Goal: Task Accomplishment & Management: Complete application form

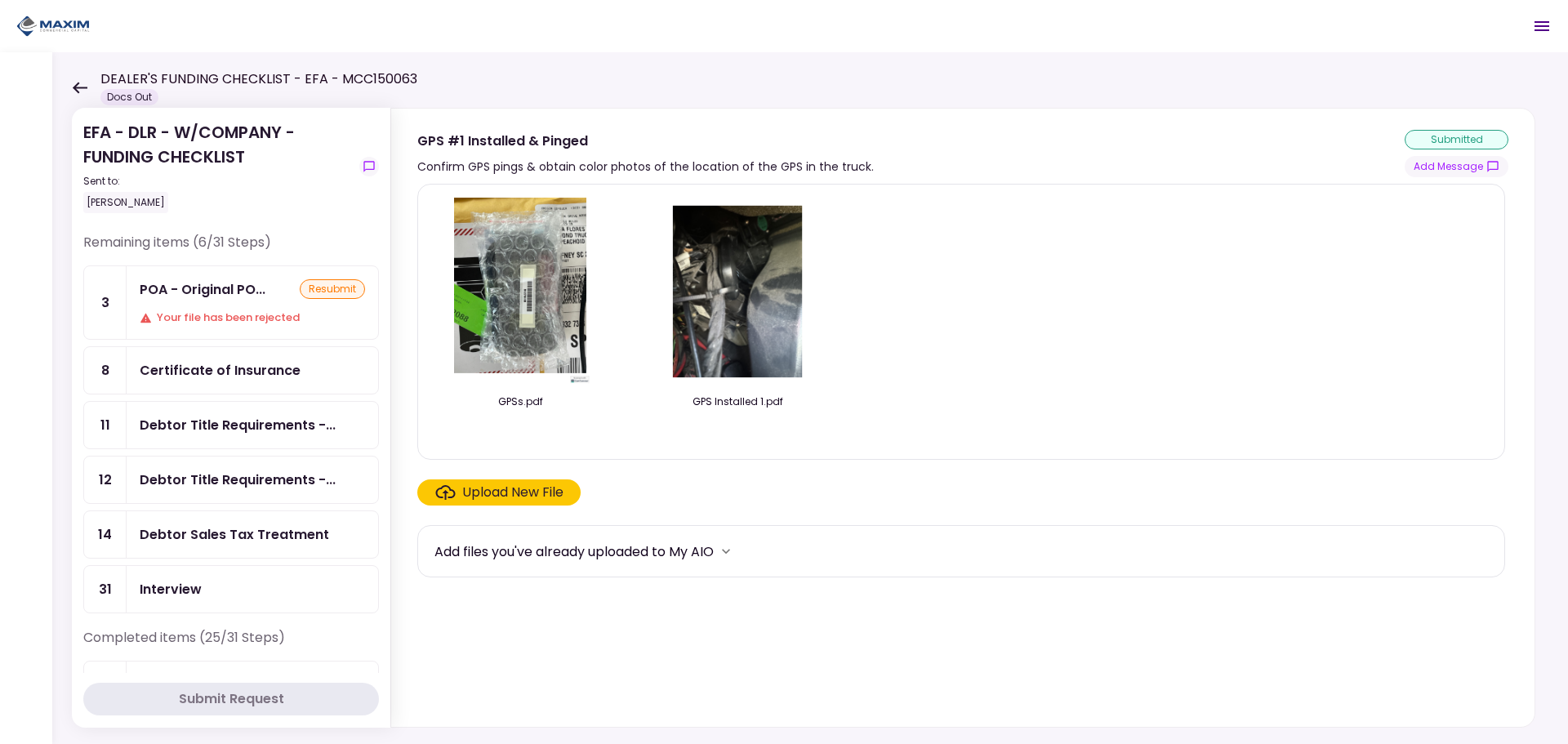
scroll to position [1365, 0]
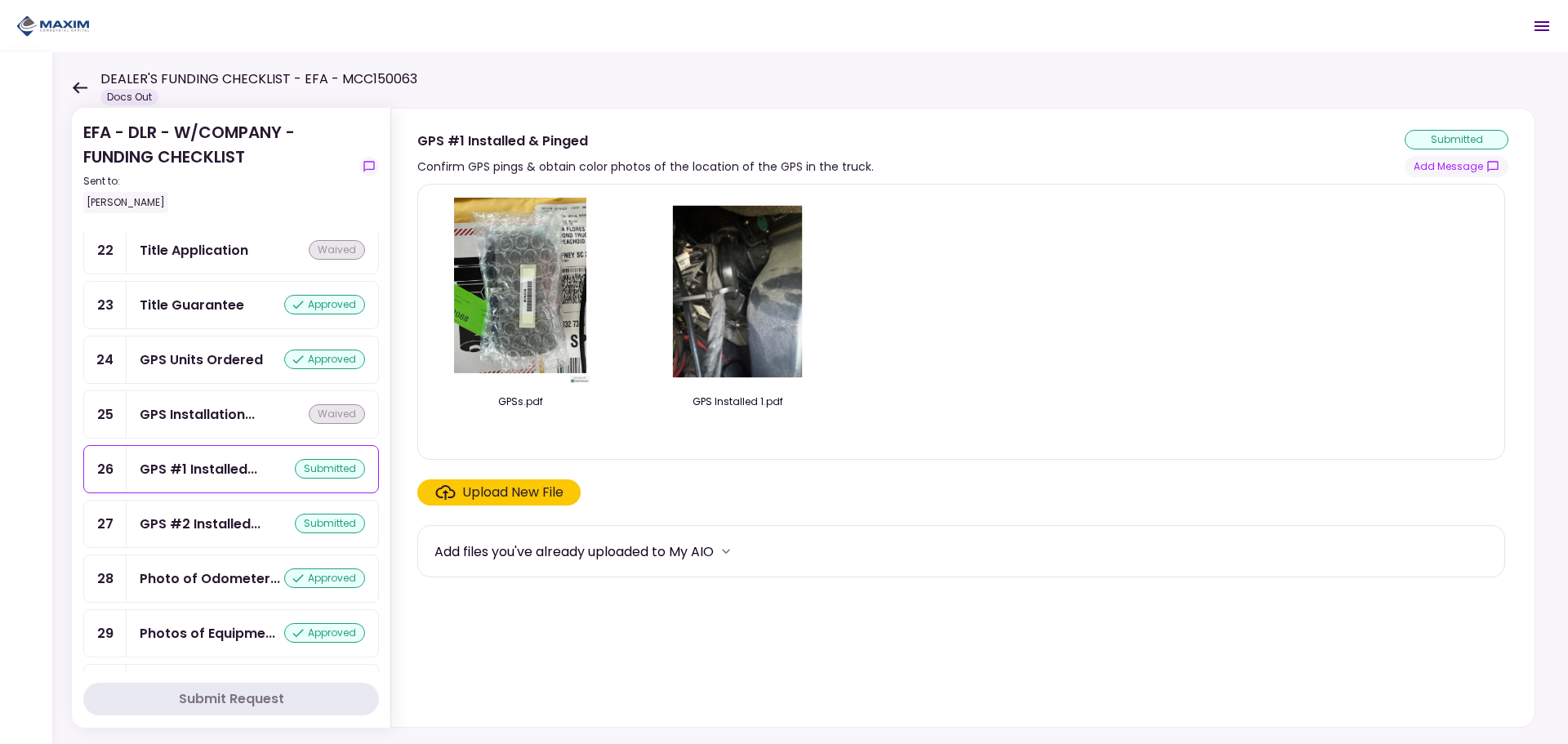
scroll to position [1365, 0]
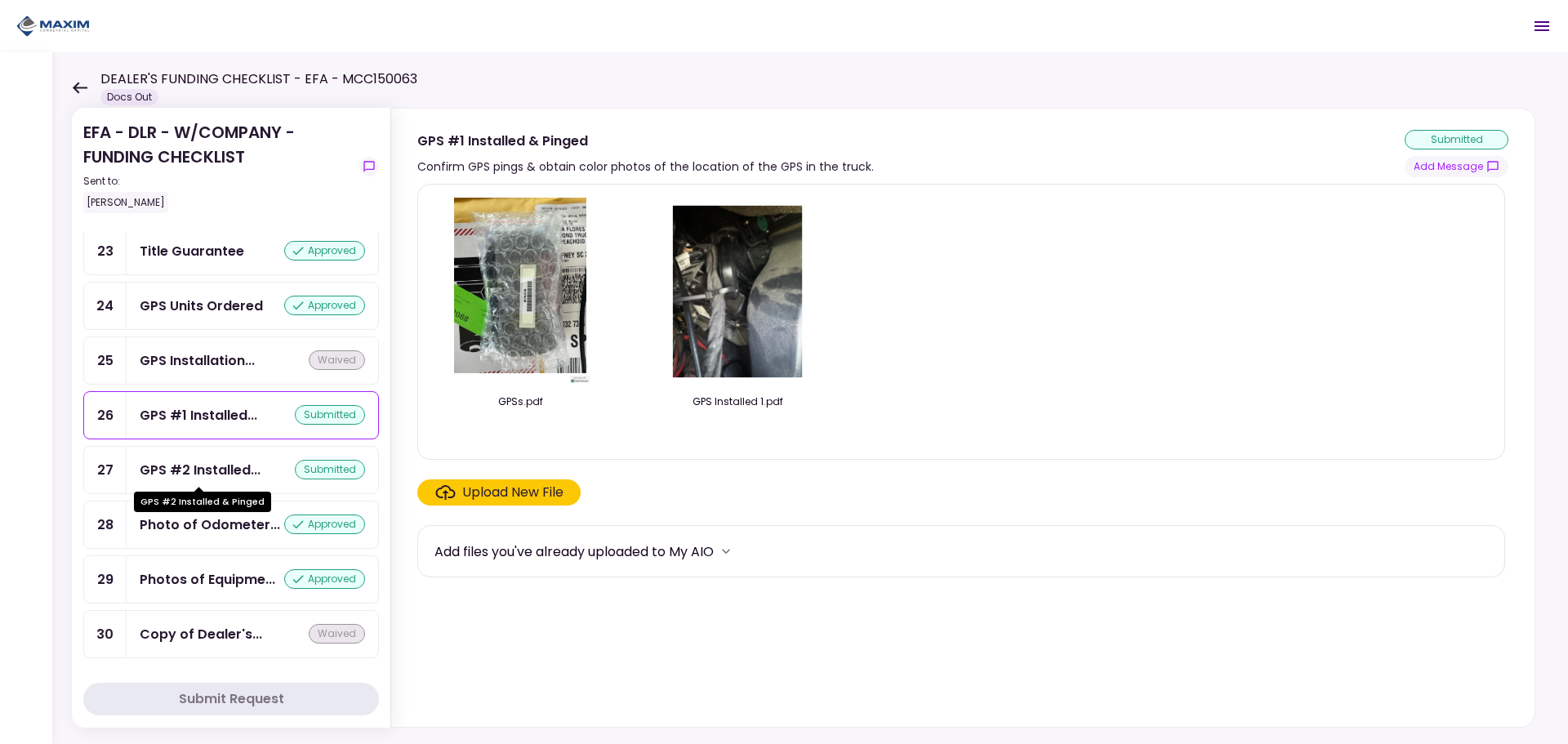
click at [223, 472] on div "GPS #2 Installed..." at bounding box center [200, 470] width 120 height 21
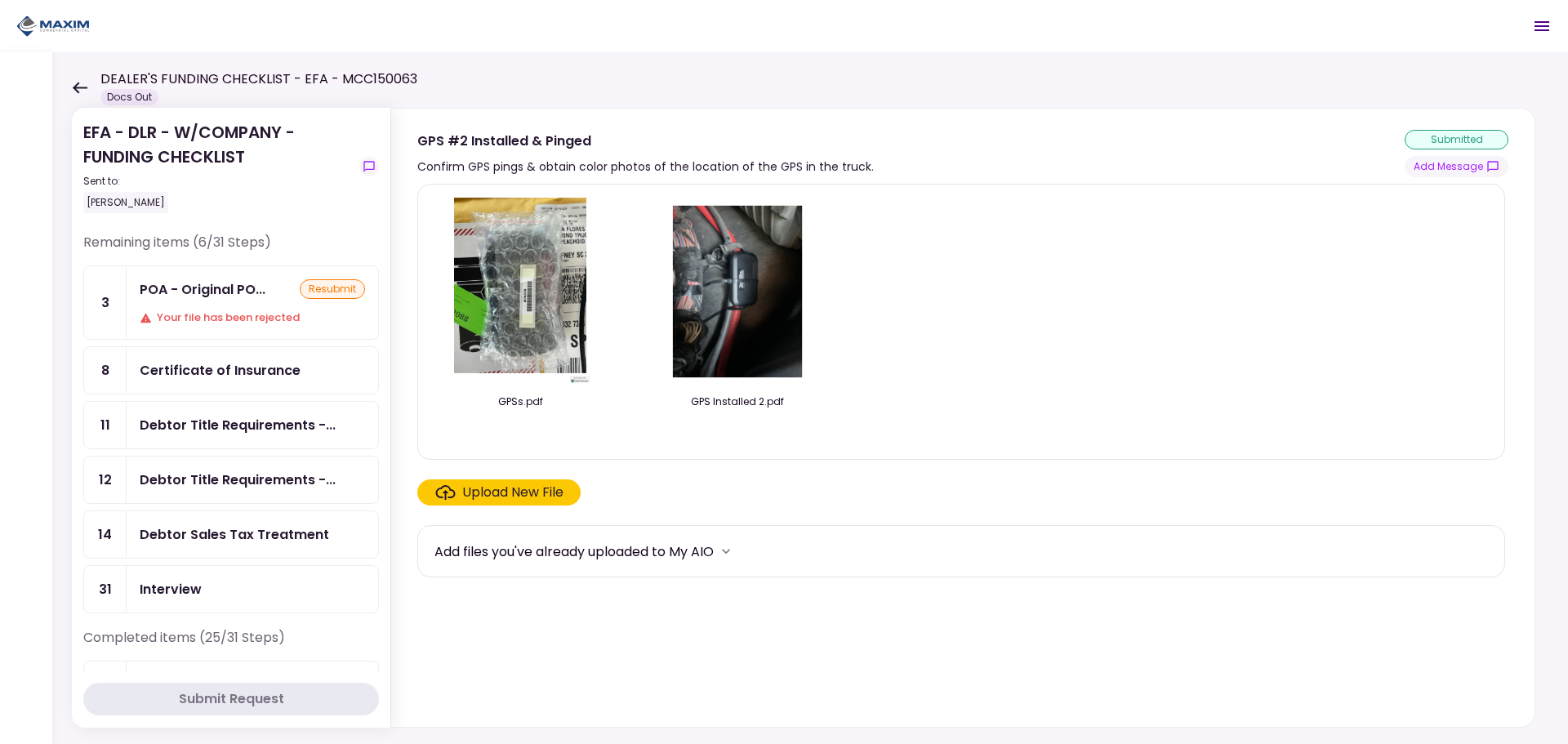
click at [217, 421] on div "Debtor Title Requirements -..." at bounding box center [237, 426] width 196 height 21
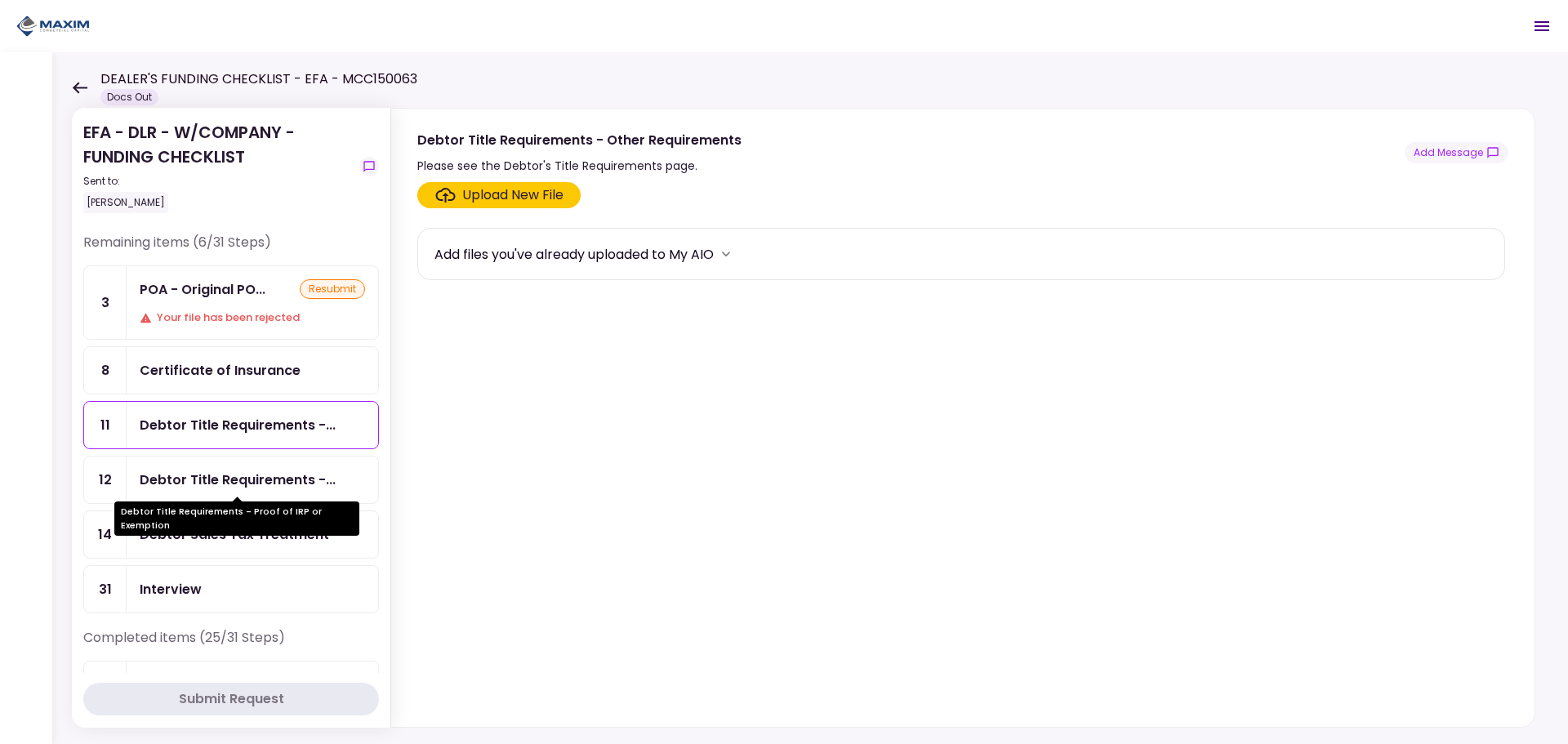
click at [262, 477] on div "Debtor Title Requirements -..." at bounding box center [237, 480] width 196 height 21
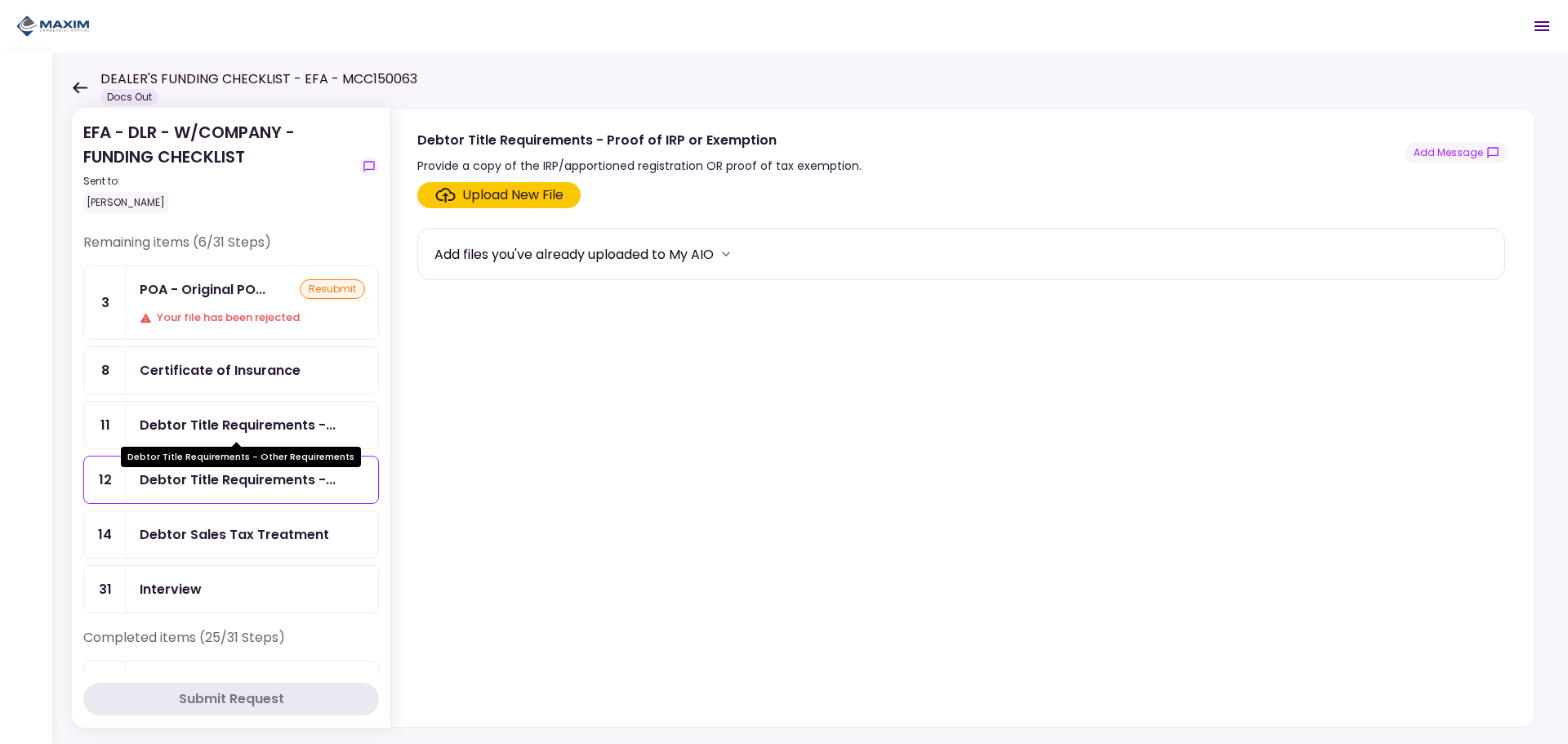
click at [218, 430] on div "Debtor Title Requirements -..." at bounding box center [237, 426] width 196 height 21
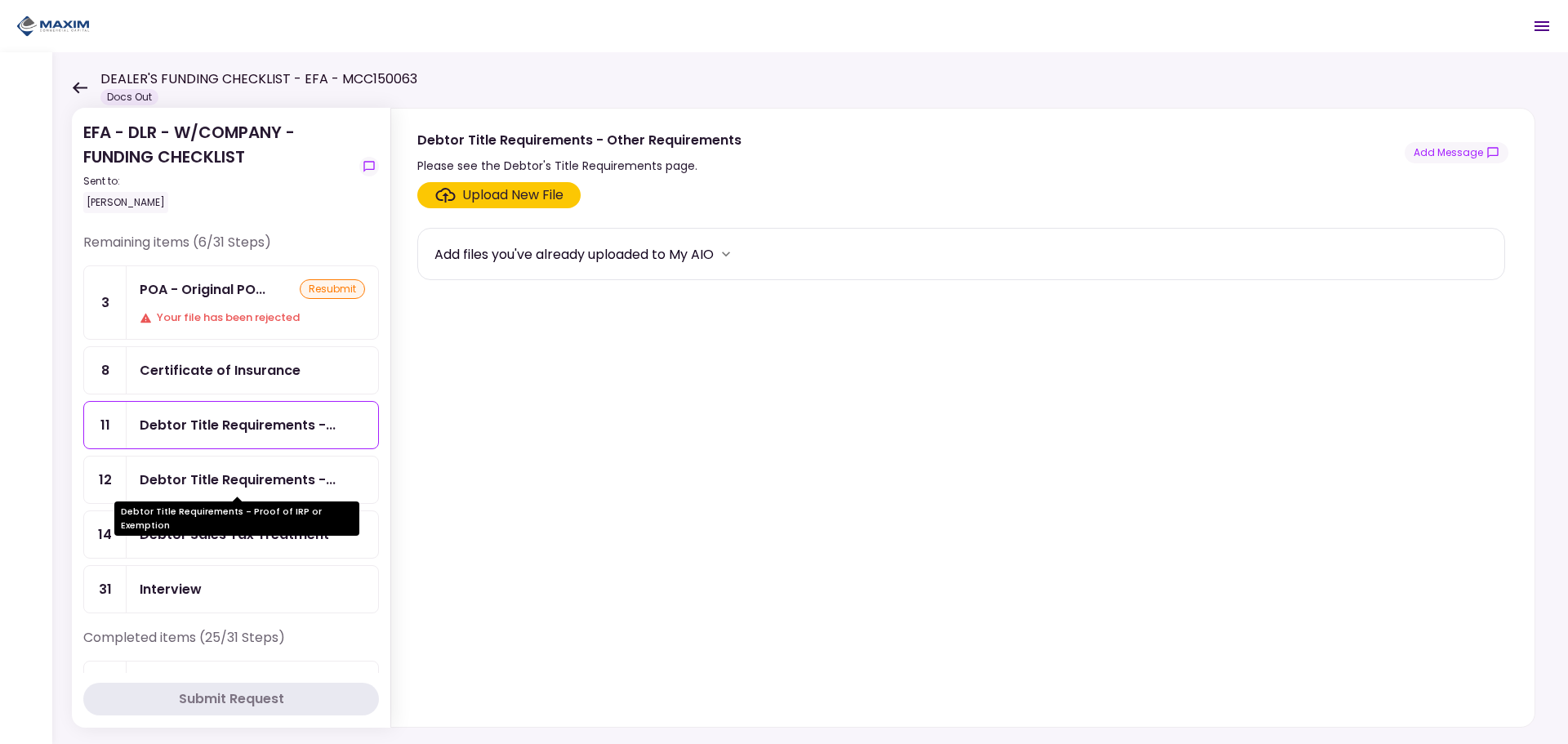
click at [216, 488] on div "Debtor Title Requirements -..." at bounding box center [237, 480] width 196 height 21
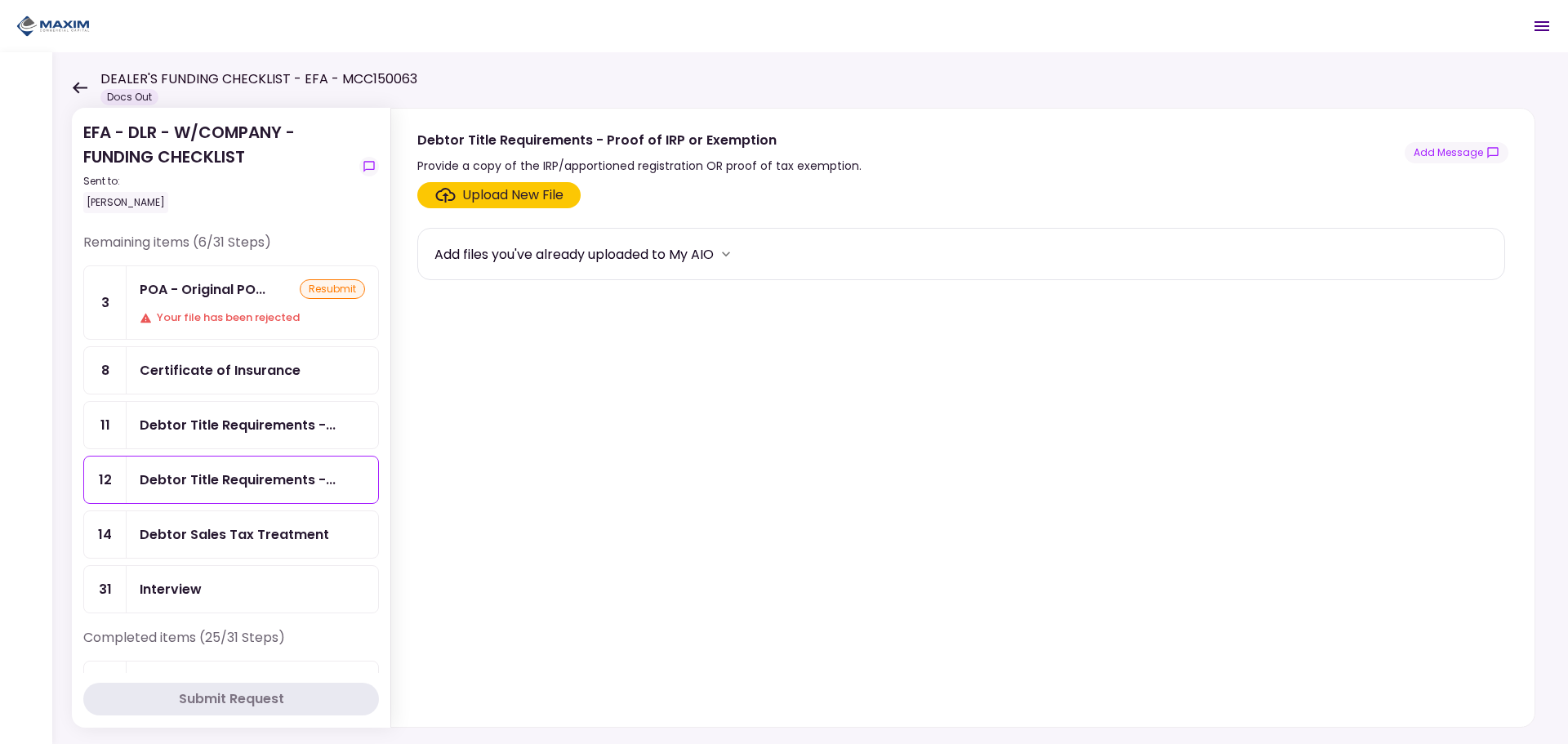
click at [230, 442] on div "Debtor Title Requirements -..." at bounding box center [251, 425] width 251 height 46
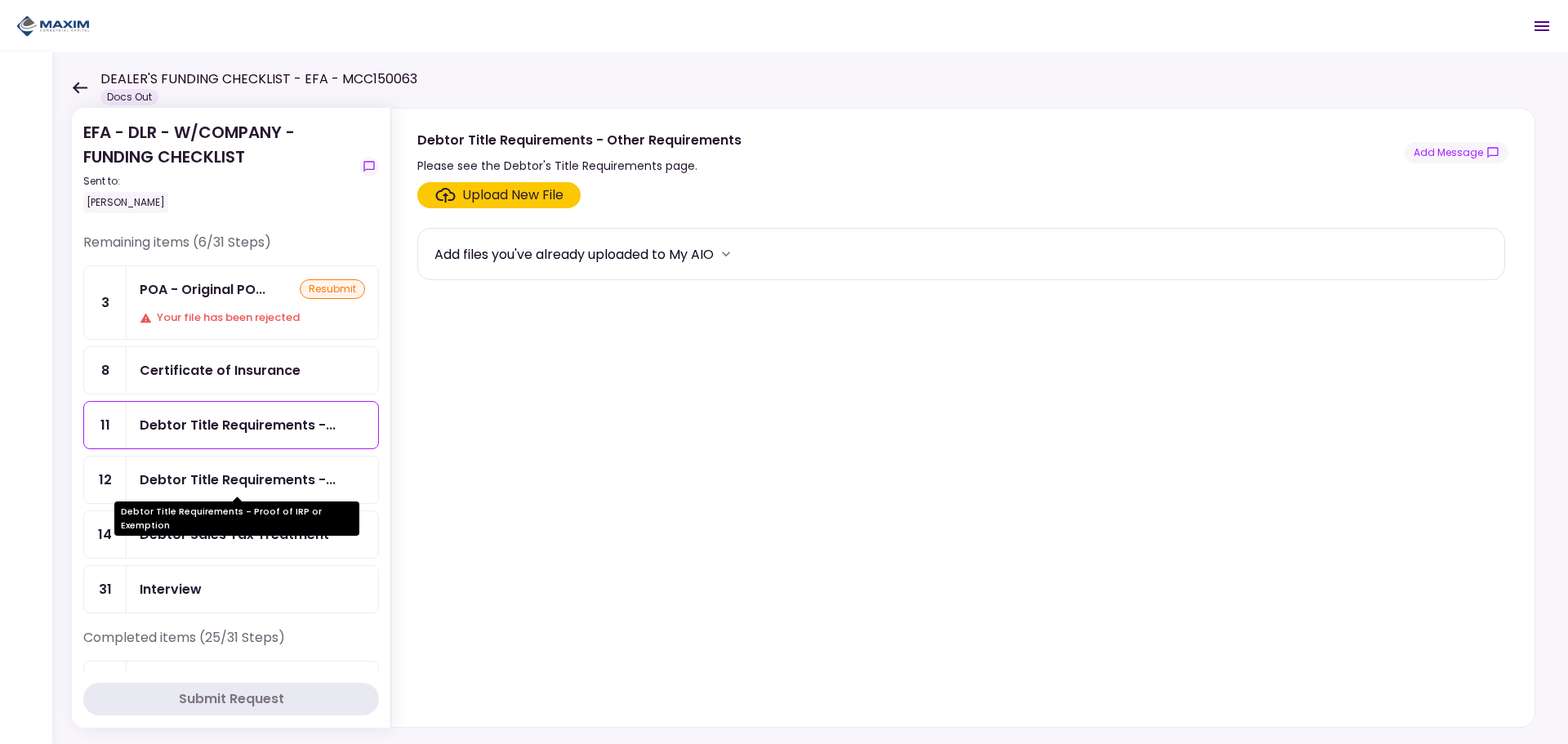
click at [216, 479] on div "Debtor Title Requirements -..." at bounding box center [237, 480] width 196 height 21
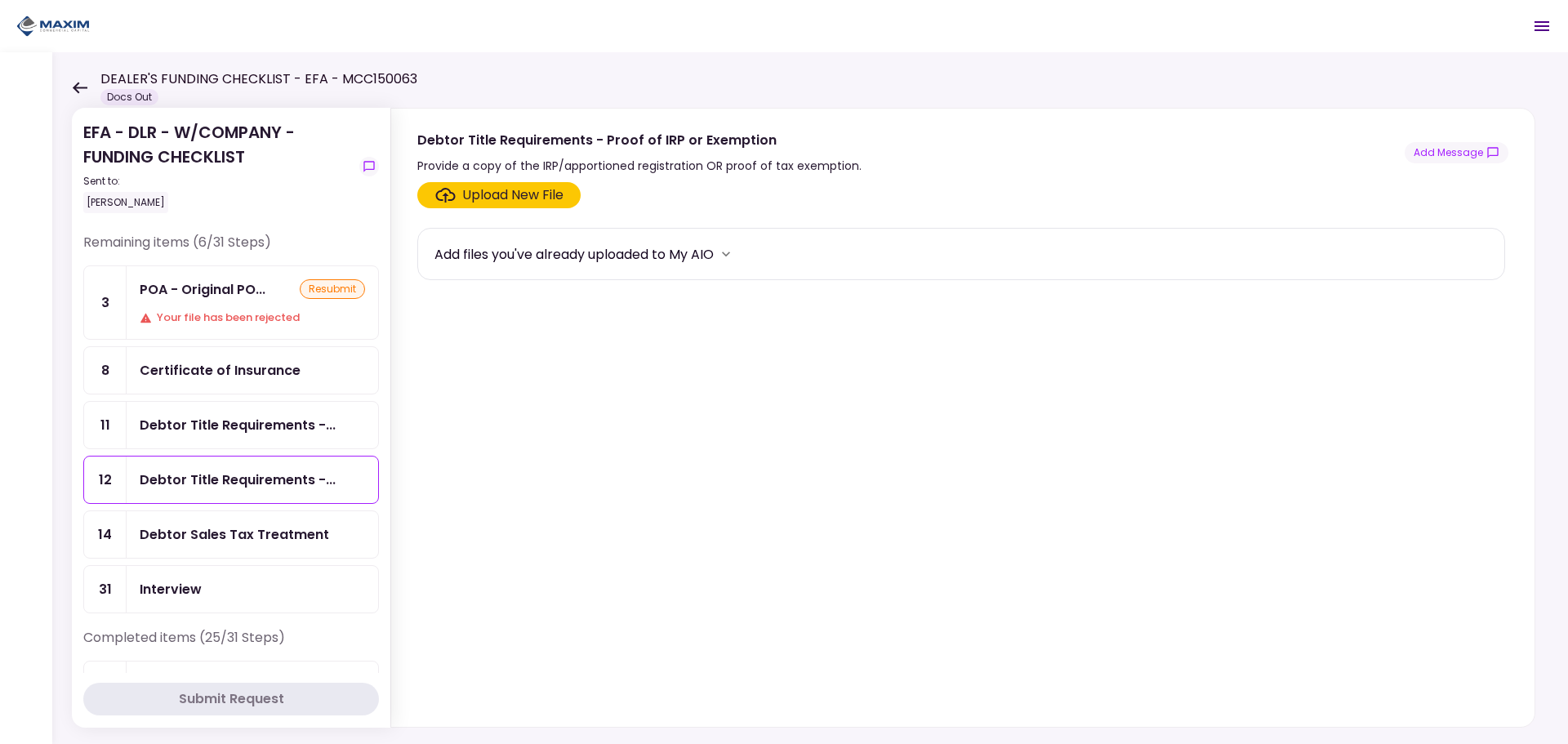
click at [478, 198] on div "Upload New File" at bounding box center [513, 195] width 102 height 20
click at [0, 0] on input "Upload New File" at bounding box center [0, 0] width 0 height 0
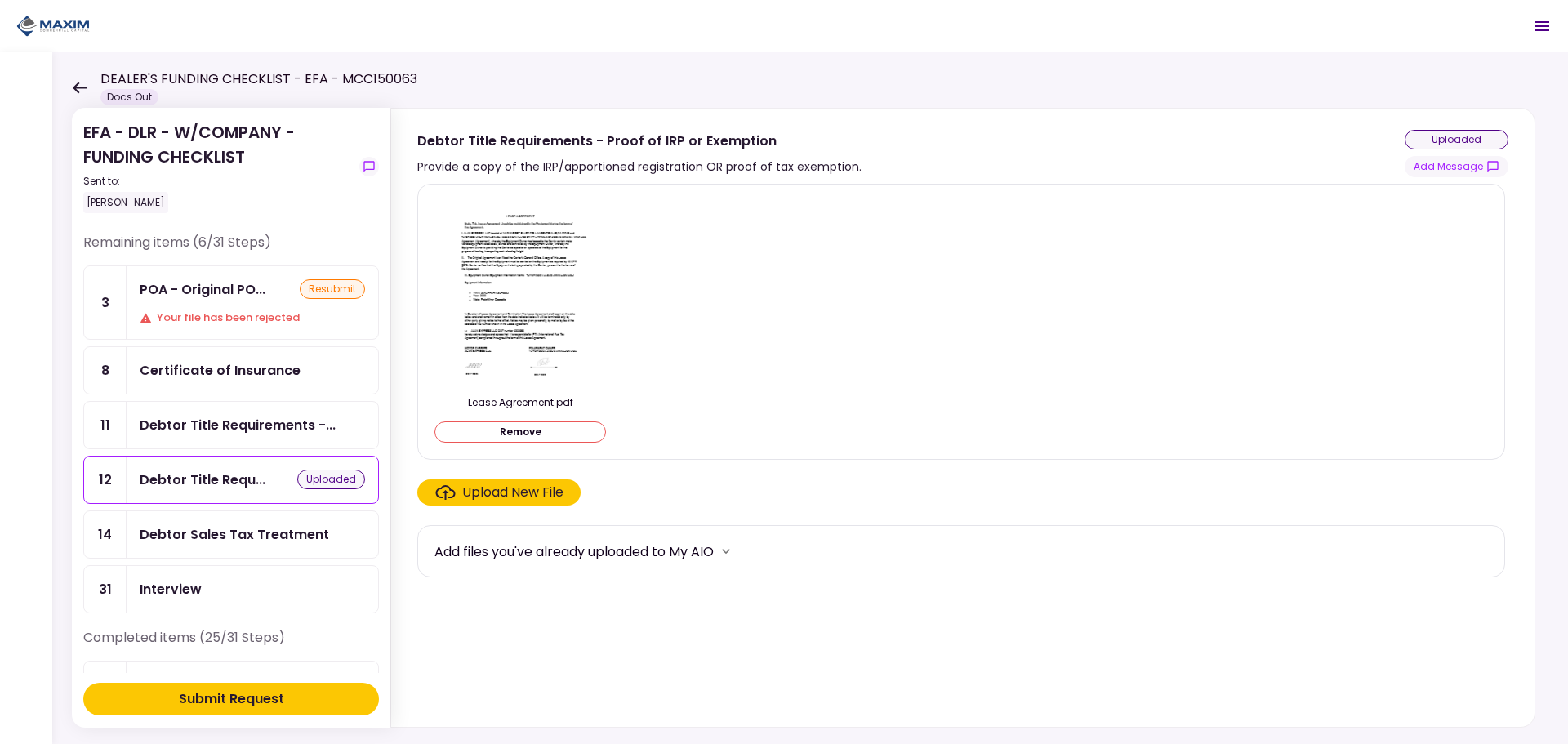
click at [249, 701] on div "Submit Request" at bounding box center [232, 699] width 105 height 20
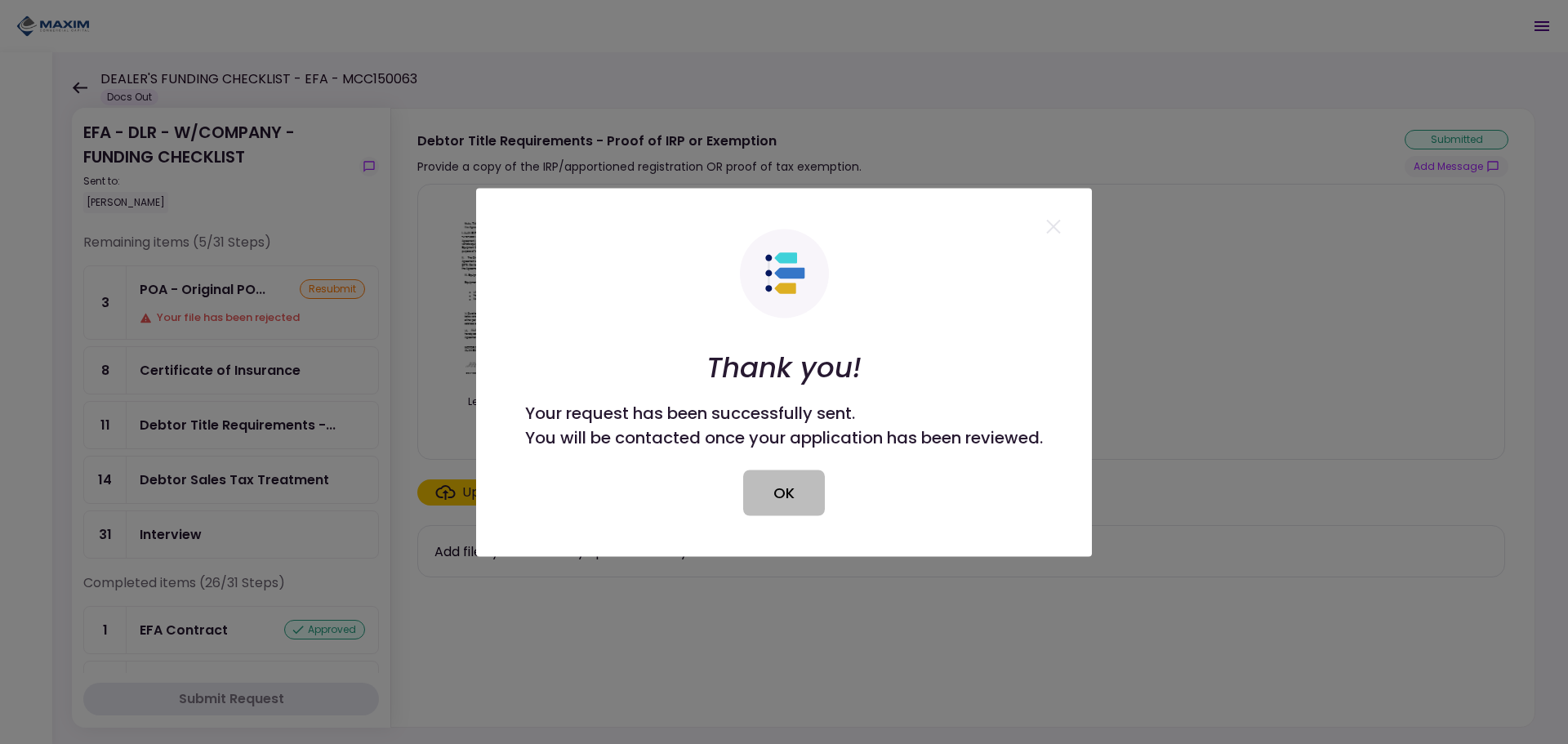
click at [779, 479] on button "OK" at bounding box center [783, 493] width 82 height 46
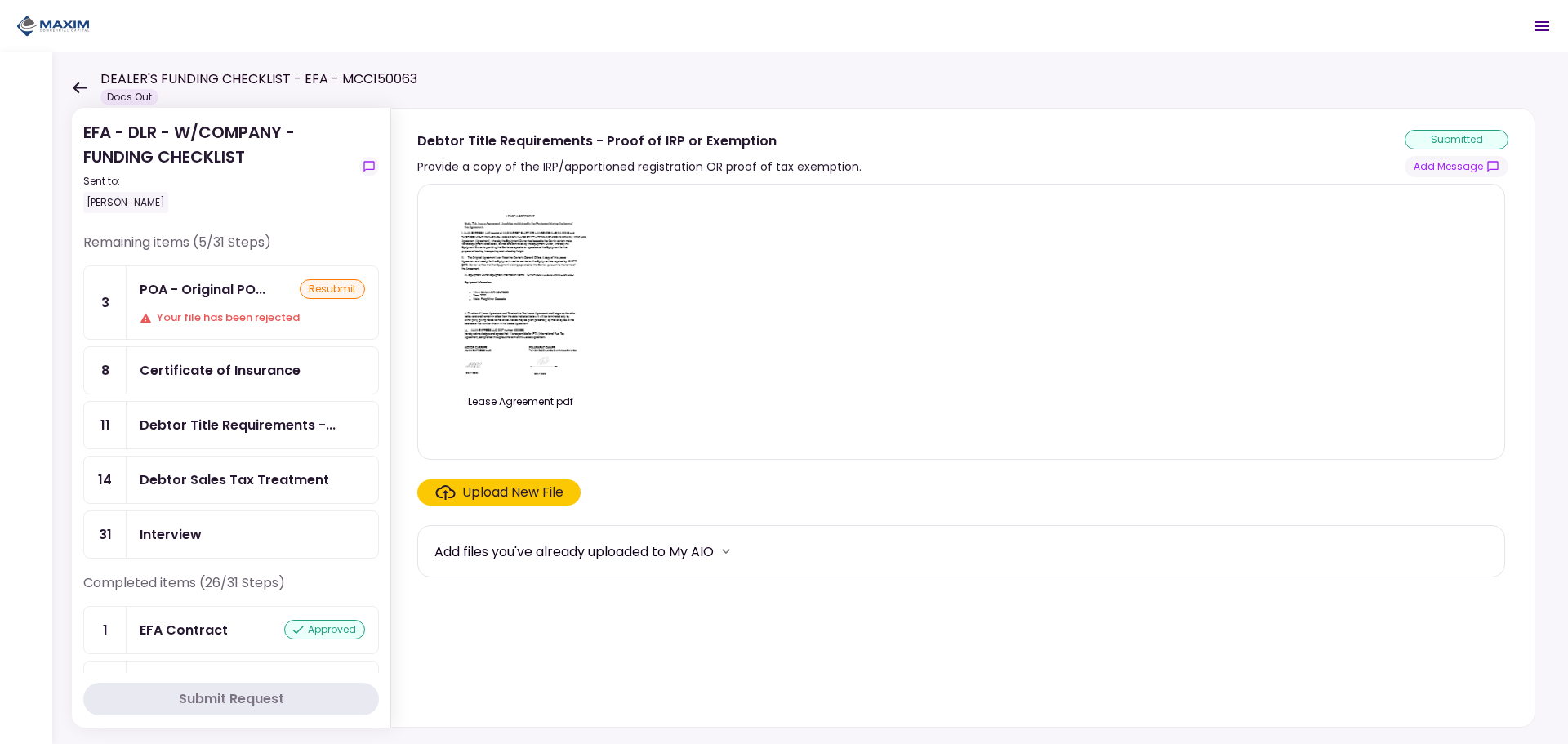
click at [487, 250] on img at bounding box center [520, 291] width 145 height 187
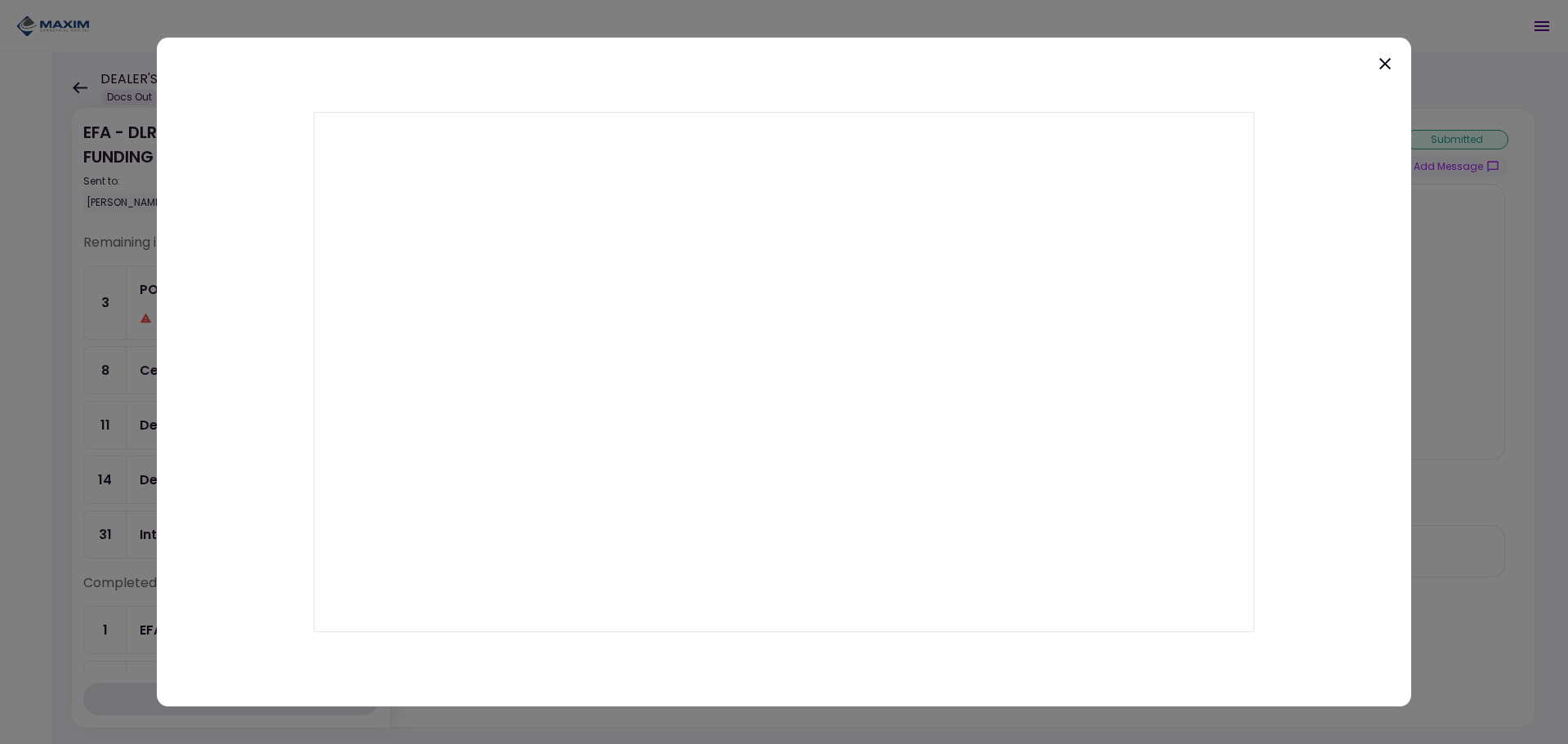
click at [1384, 56] on icon at bounding box center [1384, 63] width 20 height 20
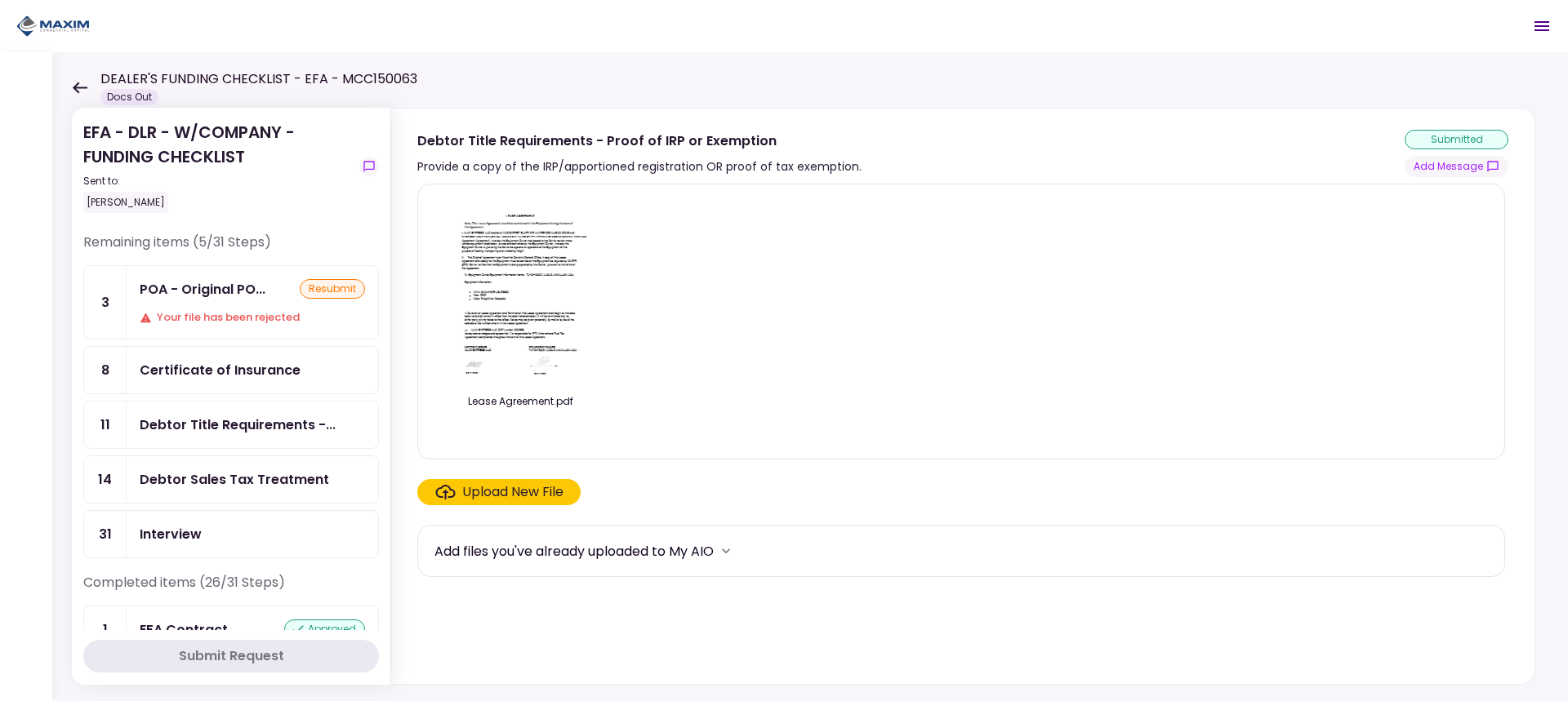
click at [186, 303] on div "POA - Original PO... resubmit Your file has been rejected" at bounding box center [251, 302] width 251 height 72
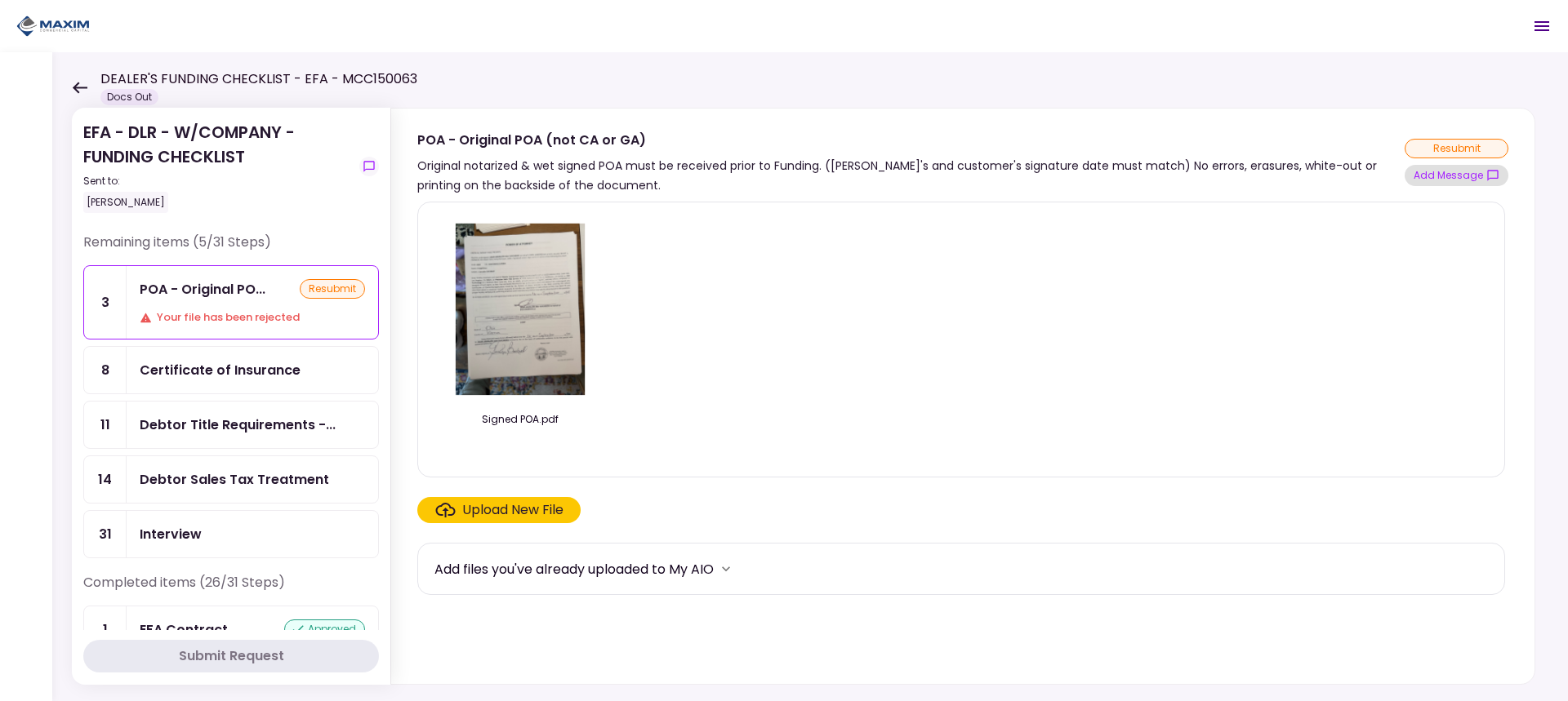
click at [1436, 180] on button "Add Message" at bounding box center [1456, 175] width 104 height 22
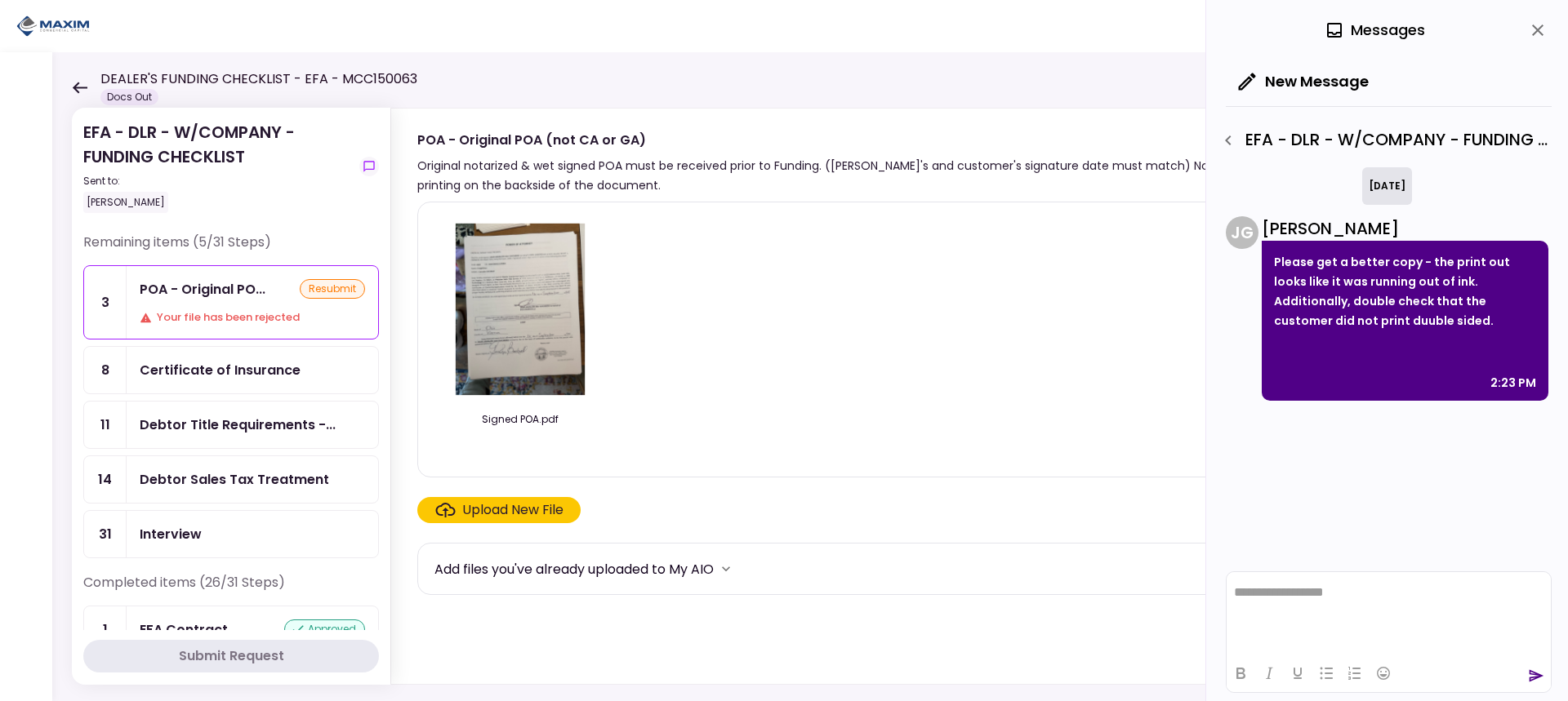
click at [1539, 36] on icon "close" at bounding box center [1537, 30] width 20 height 20
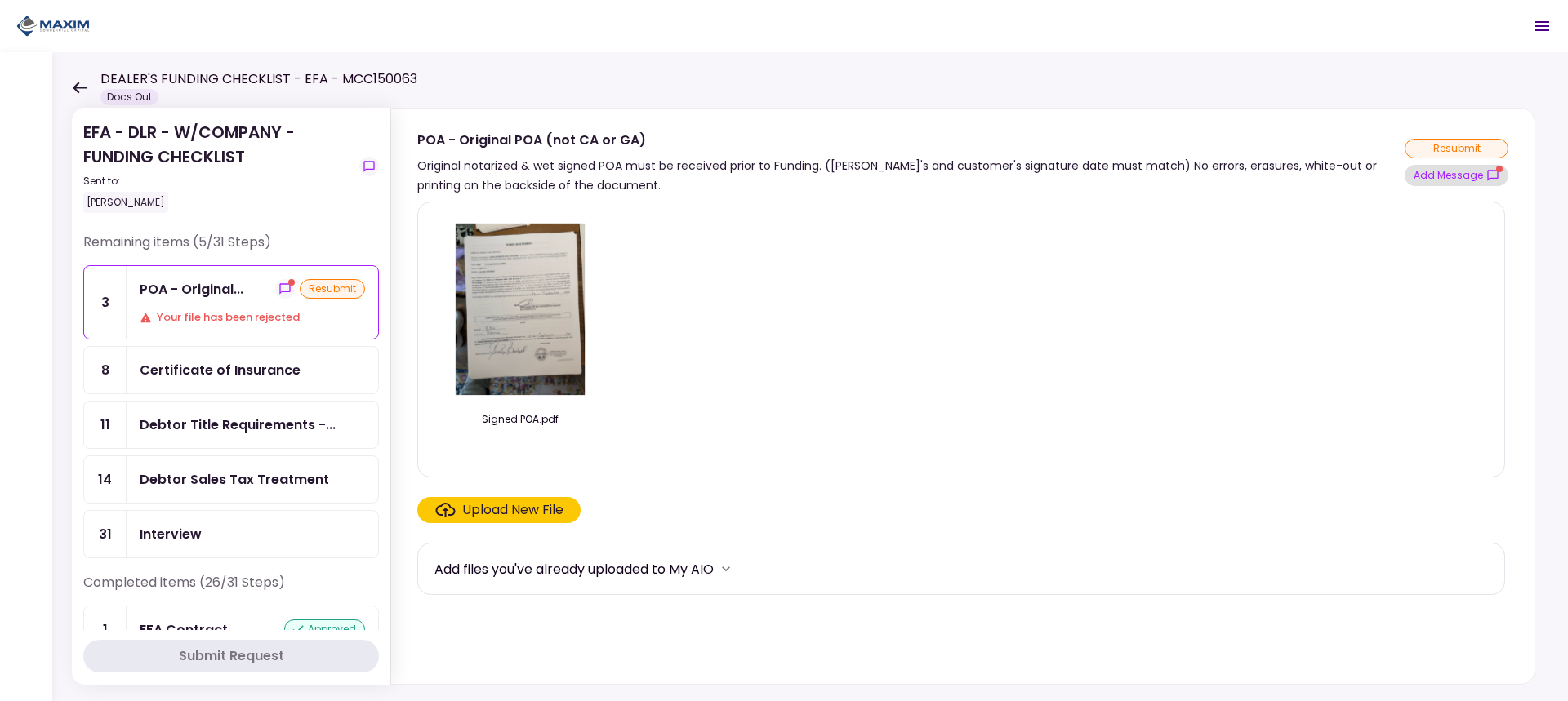
click at [1475, 172] on button "Add Message" at bounding box center [1456, 175] width 104 height 22
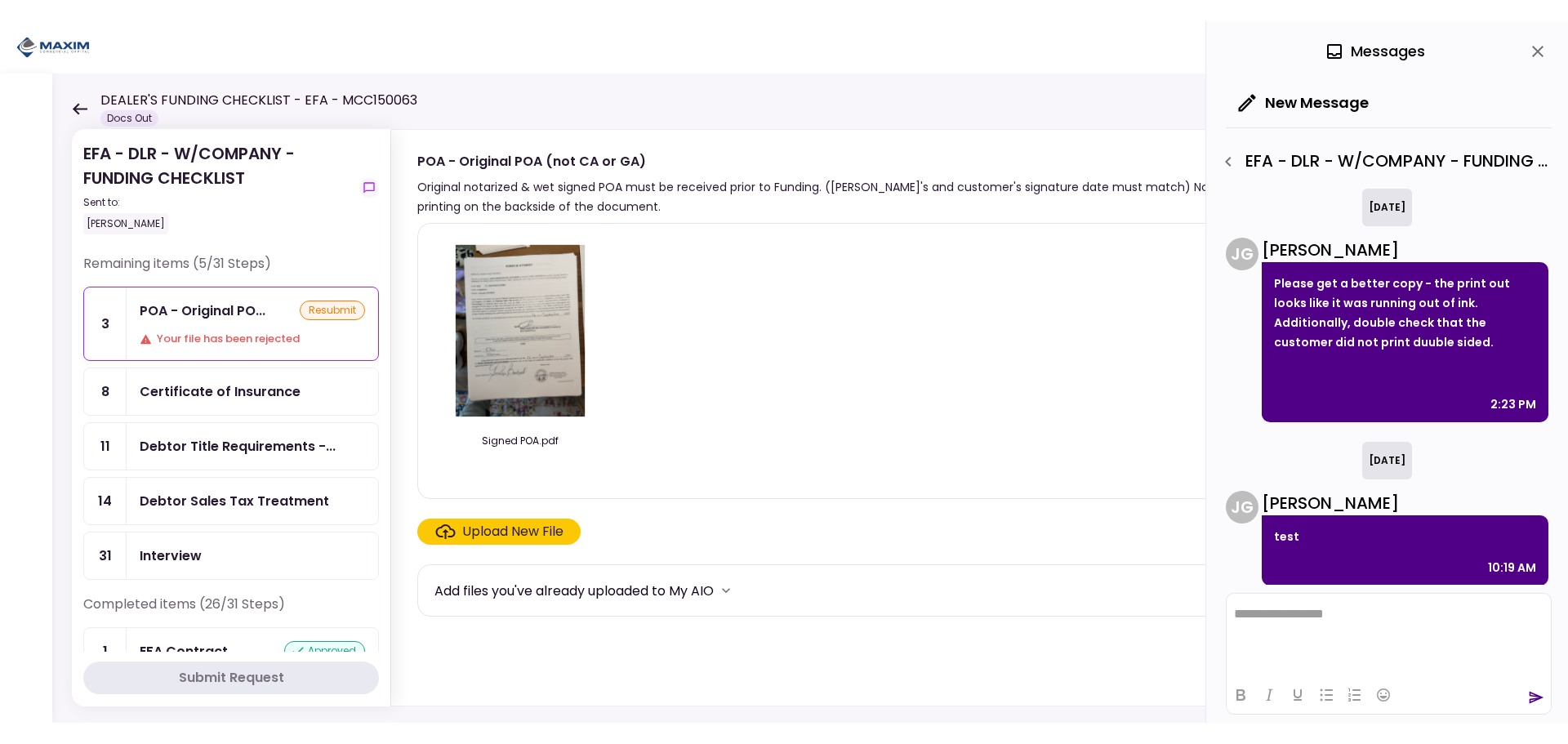
scroll to position [8, 0]
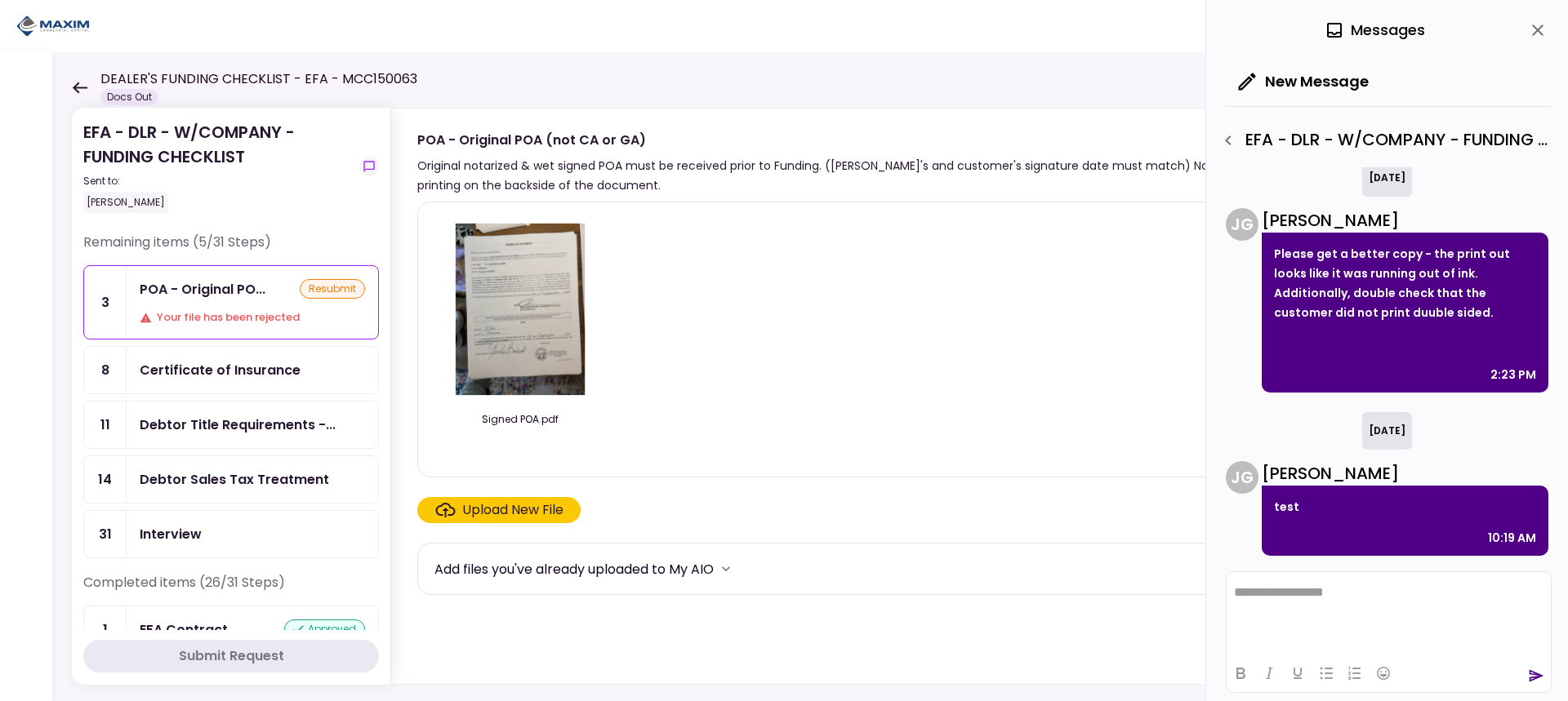
click at [1229, 143] on icon "button" at bounding box center [1227, 140] width 6 height 9
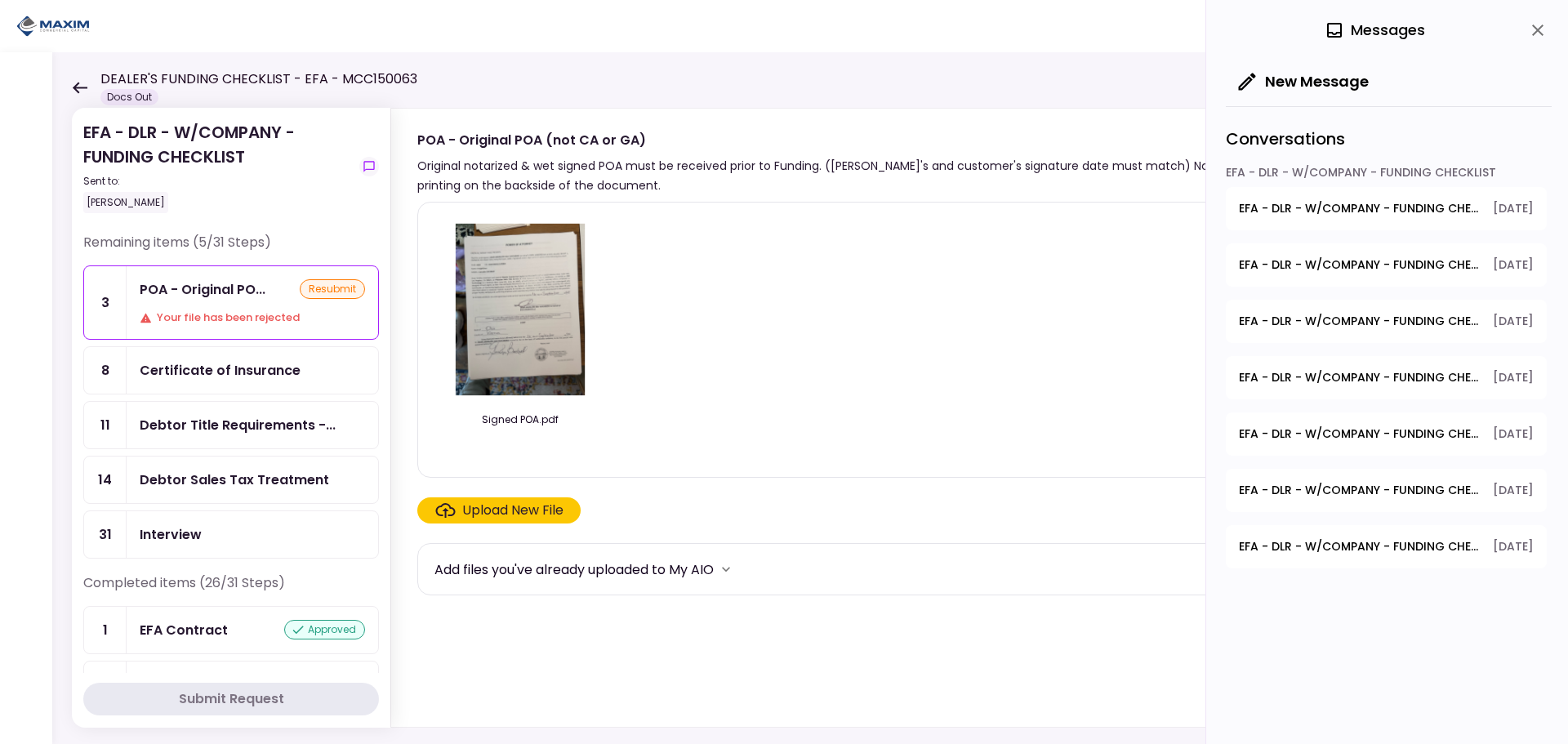
click at [1541, 22] on icon "close" at bounding box center [1537, 30] width 20 height 20
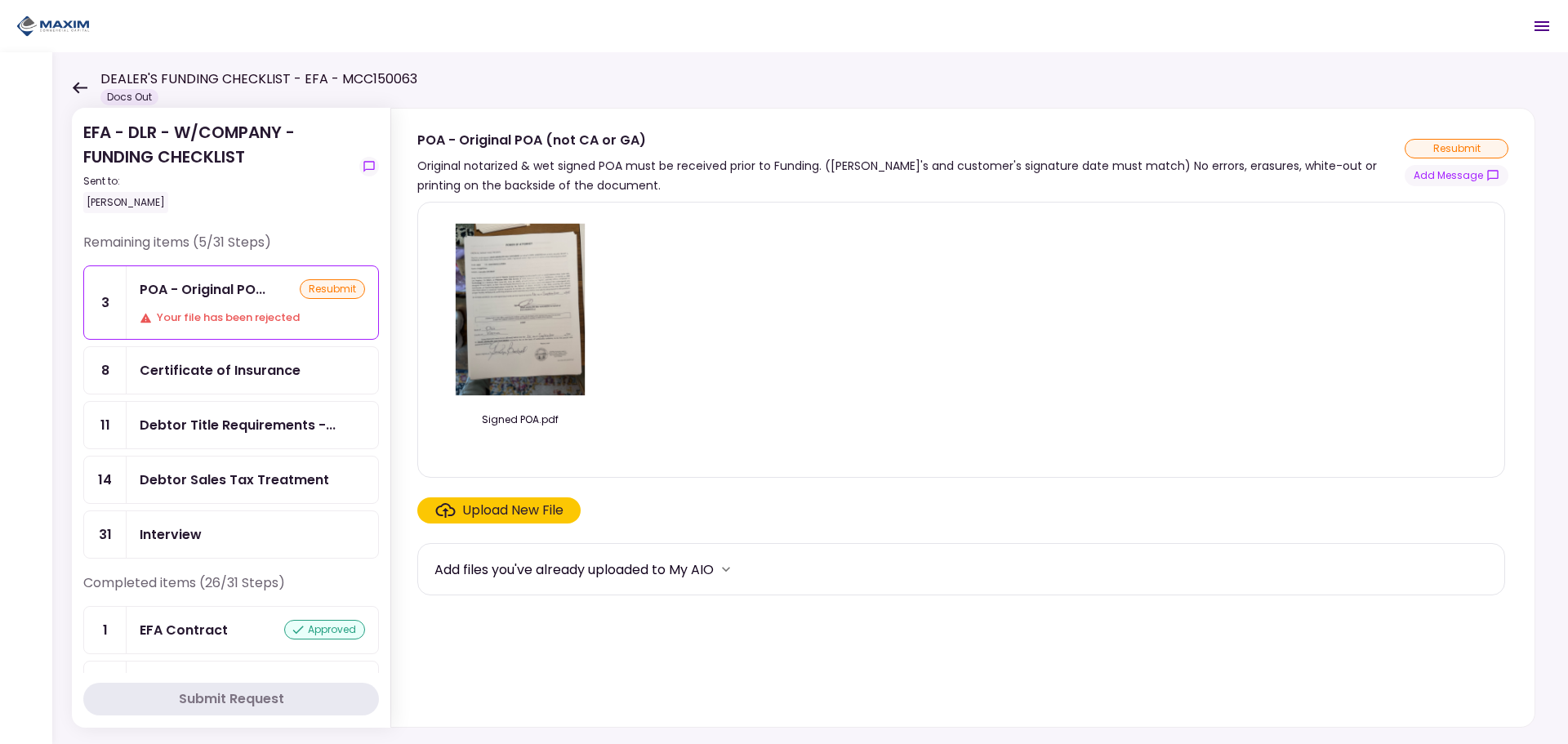
click at [76, 88] on icon at bounding box center [80, 88] width 15 height 11
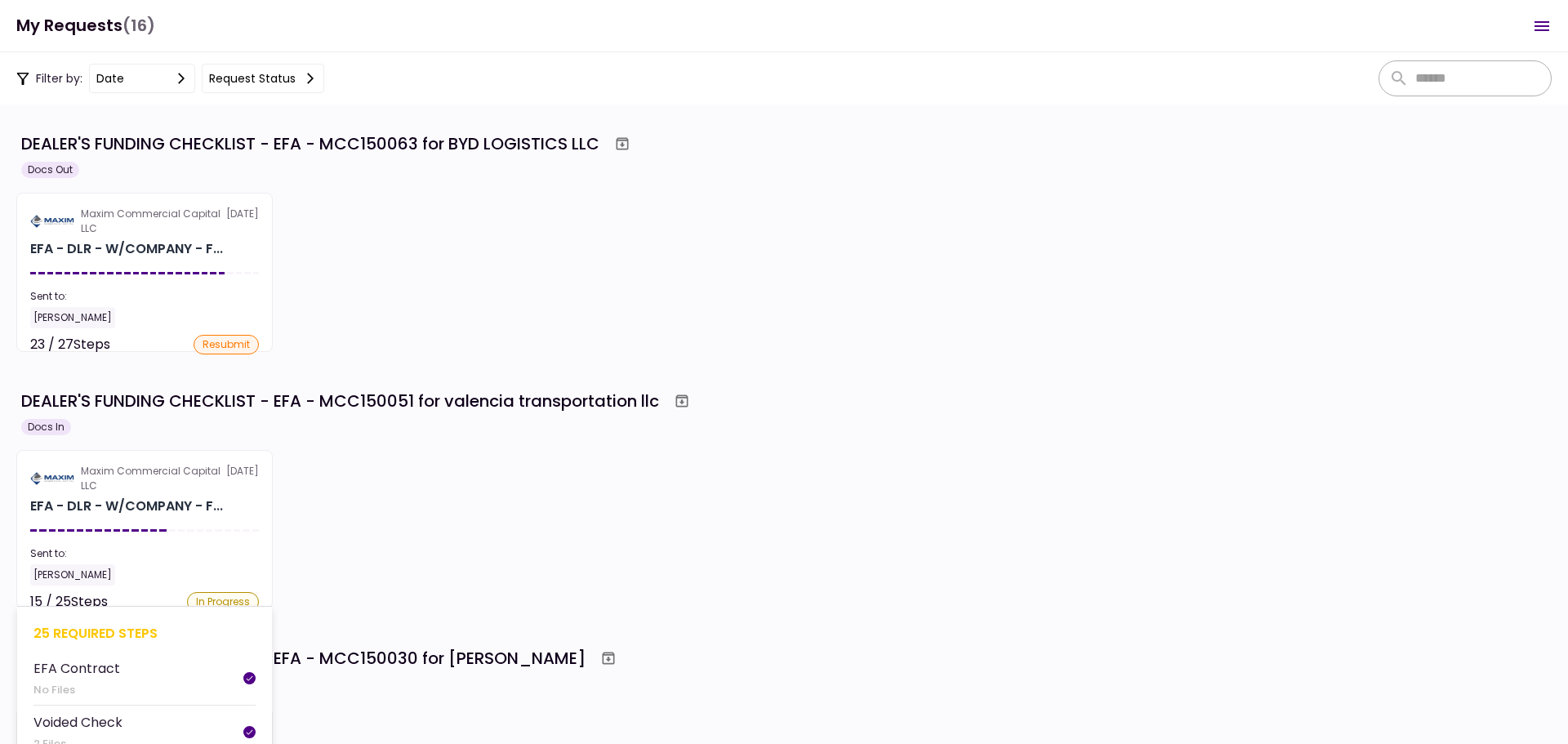
click at [189, 461] on section "Maxim Commercial Capital LLC 16 Sep EFA - DLR - W/COMPANY - F... Sent to: Maria…" at bounding box center [144, 529] width 256 height 159
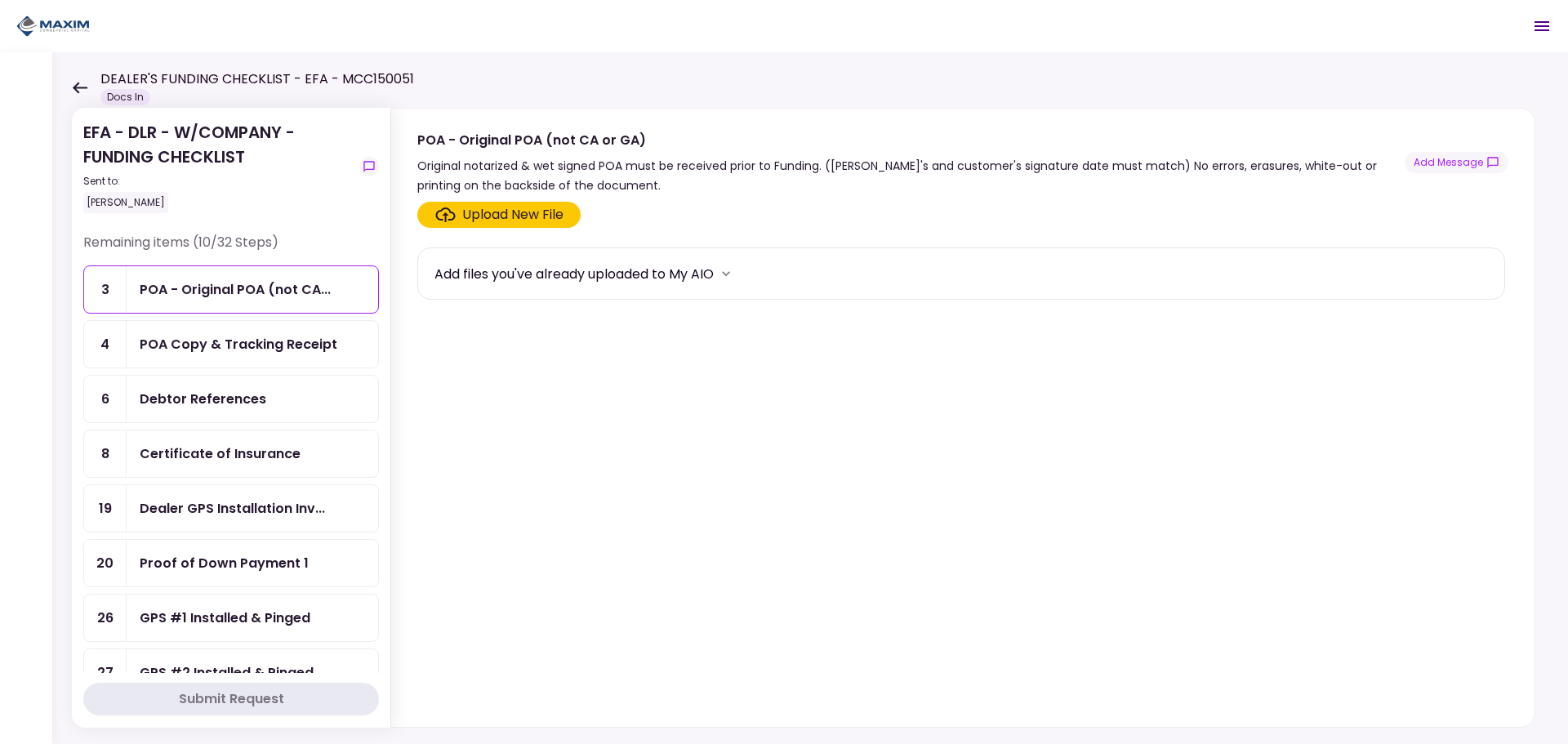
click at [73, 86] on icon at bounding box center [79, 88] width 15 height 12
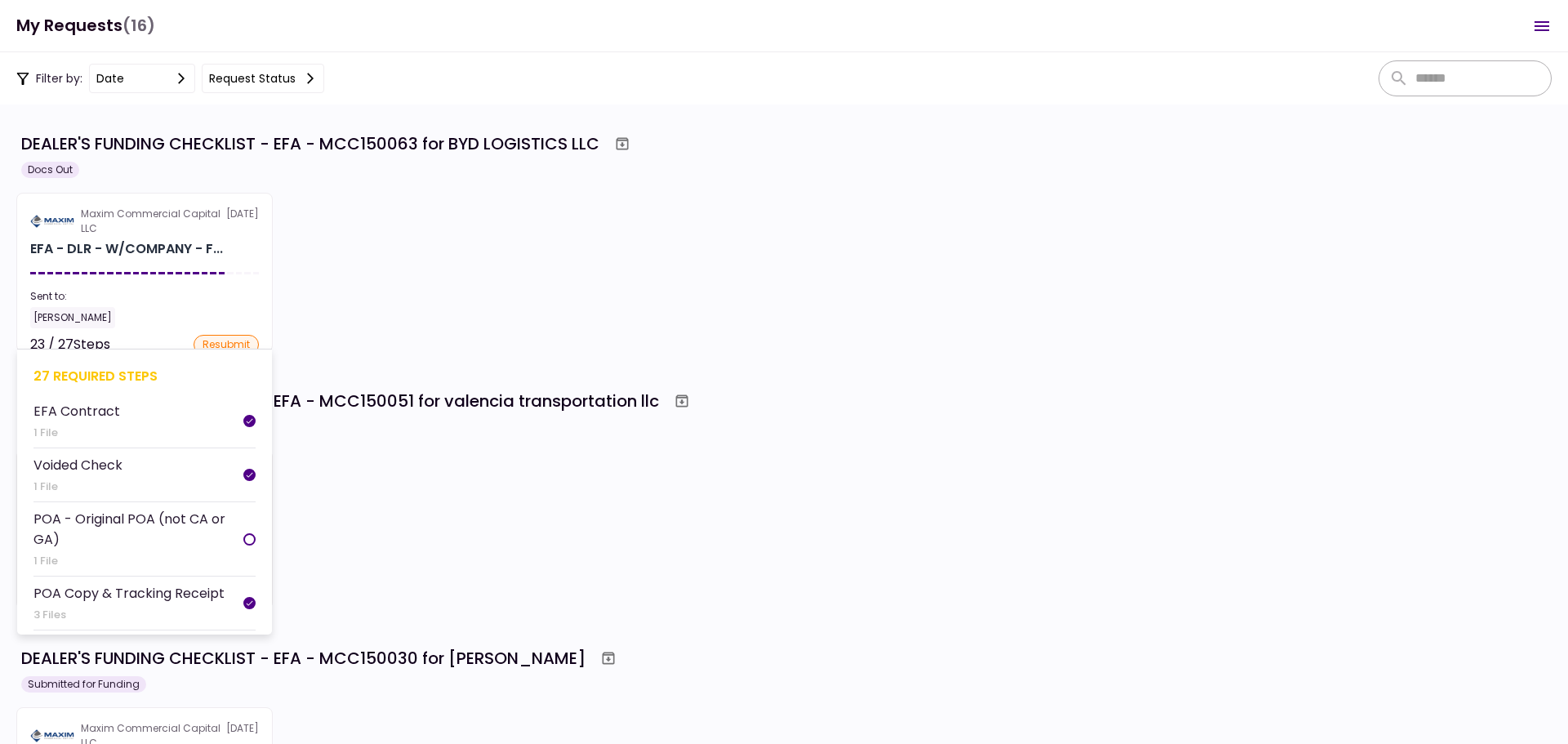
click at [124, 303] on div "Sent to:" at bounding box center [144, 297] width 229 height 15
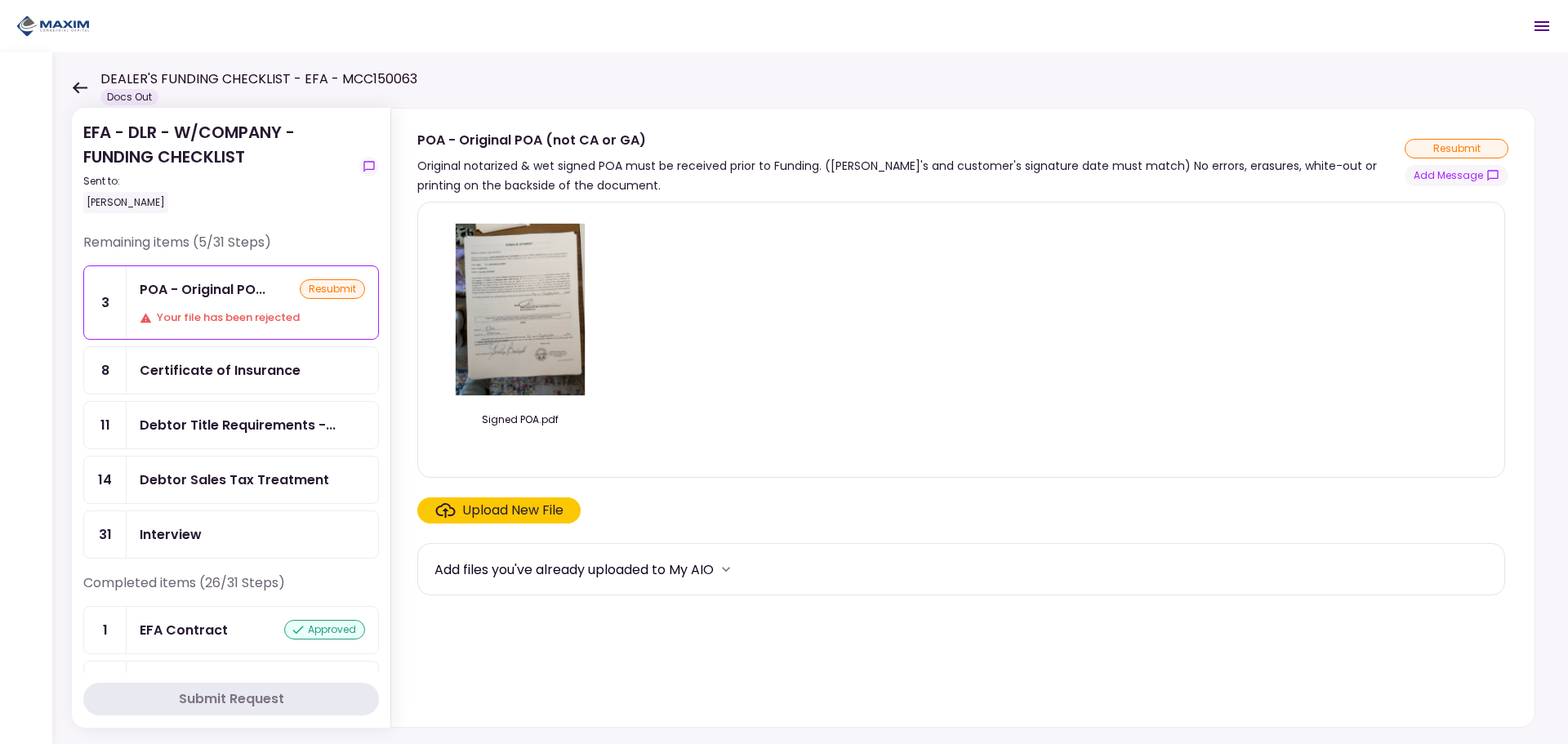
click at [81, 92] on icon at bounding box center [79, 88] width 15 height 12
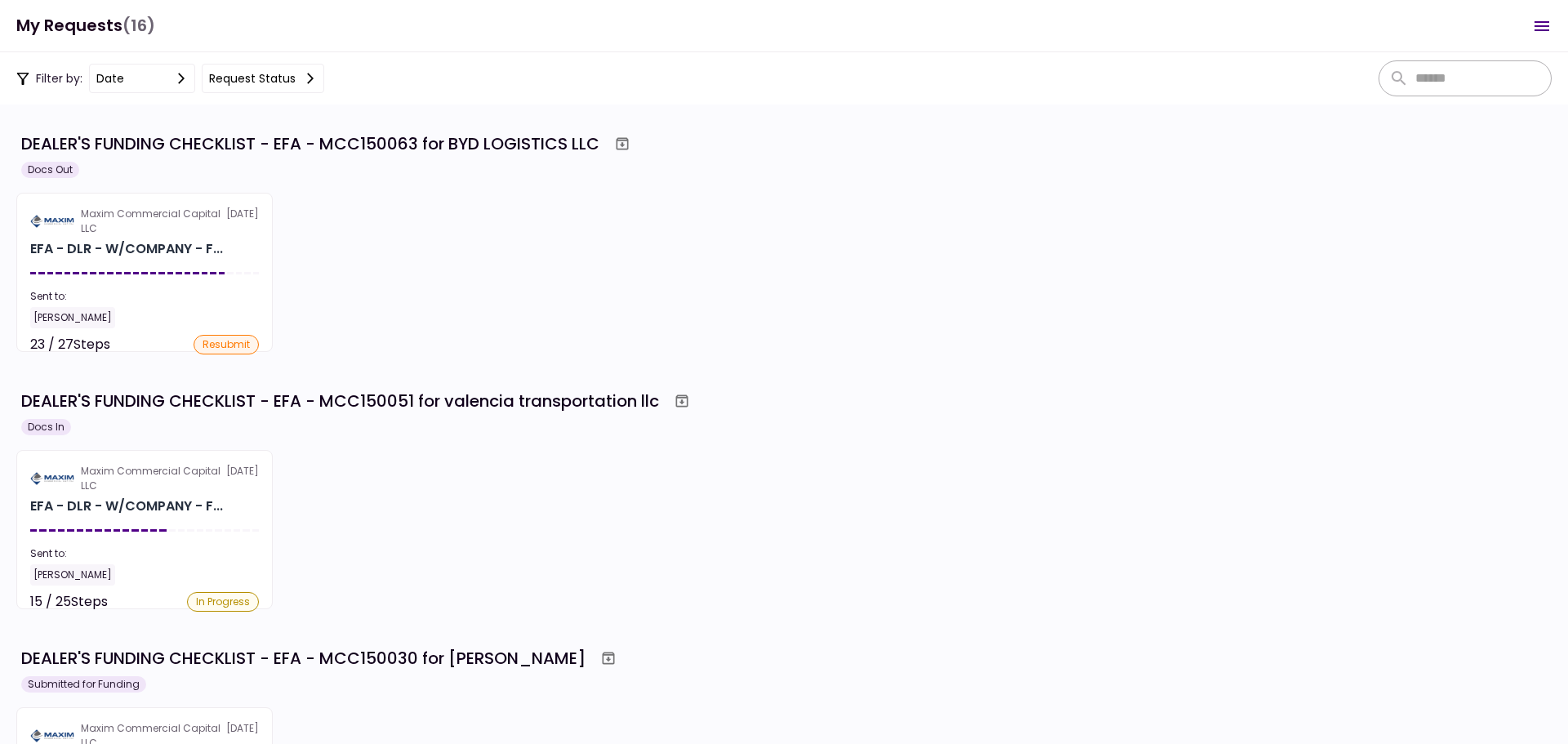
click at [105, 530] on div at bounding box center [107, 530] width 7 height 3
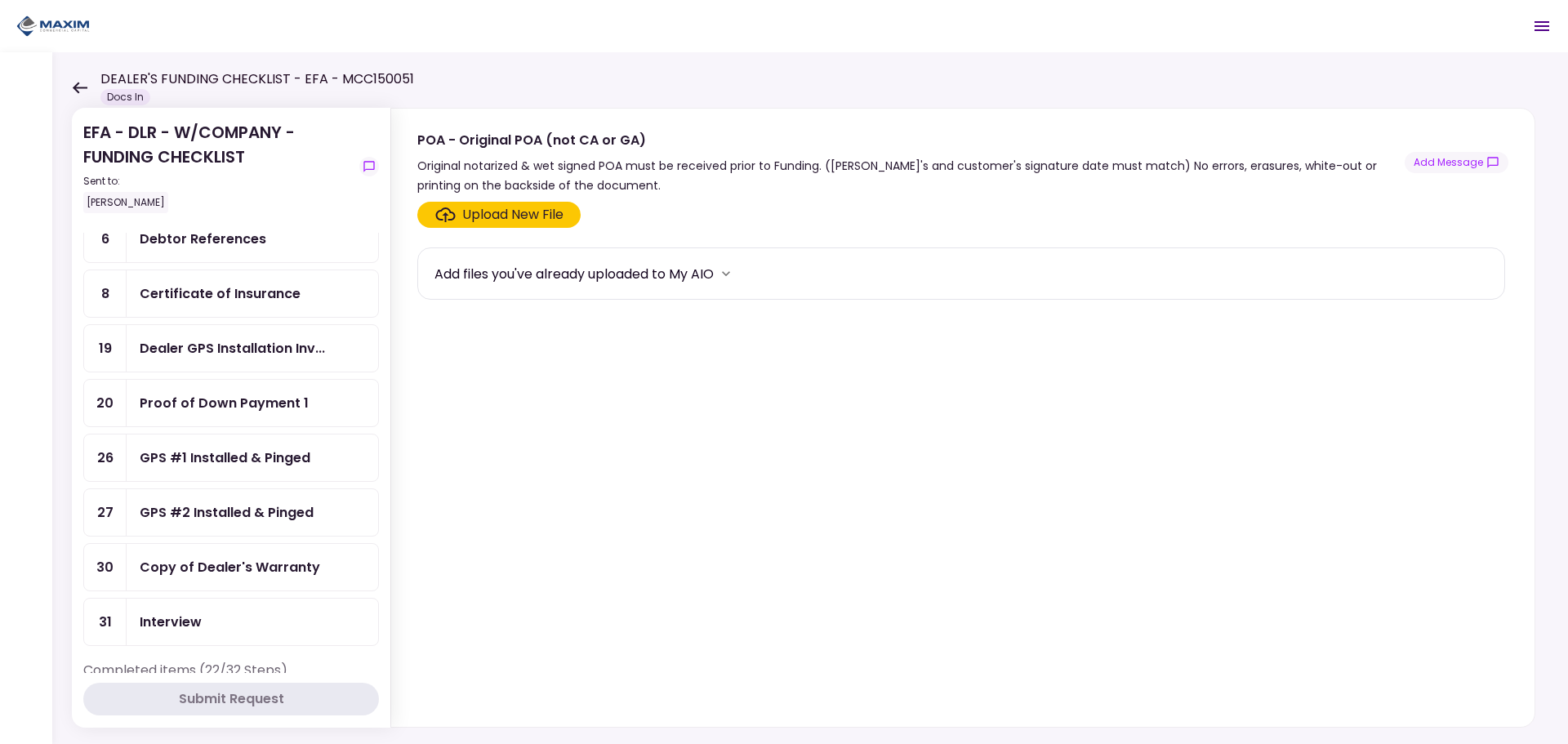
scroll to position [163, 0]
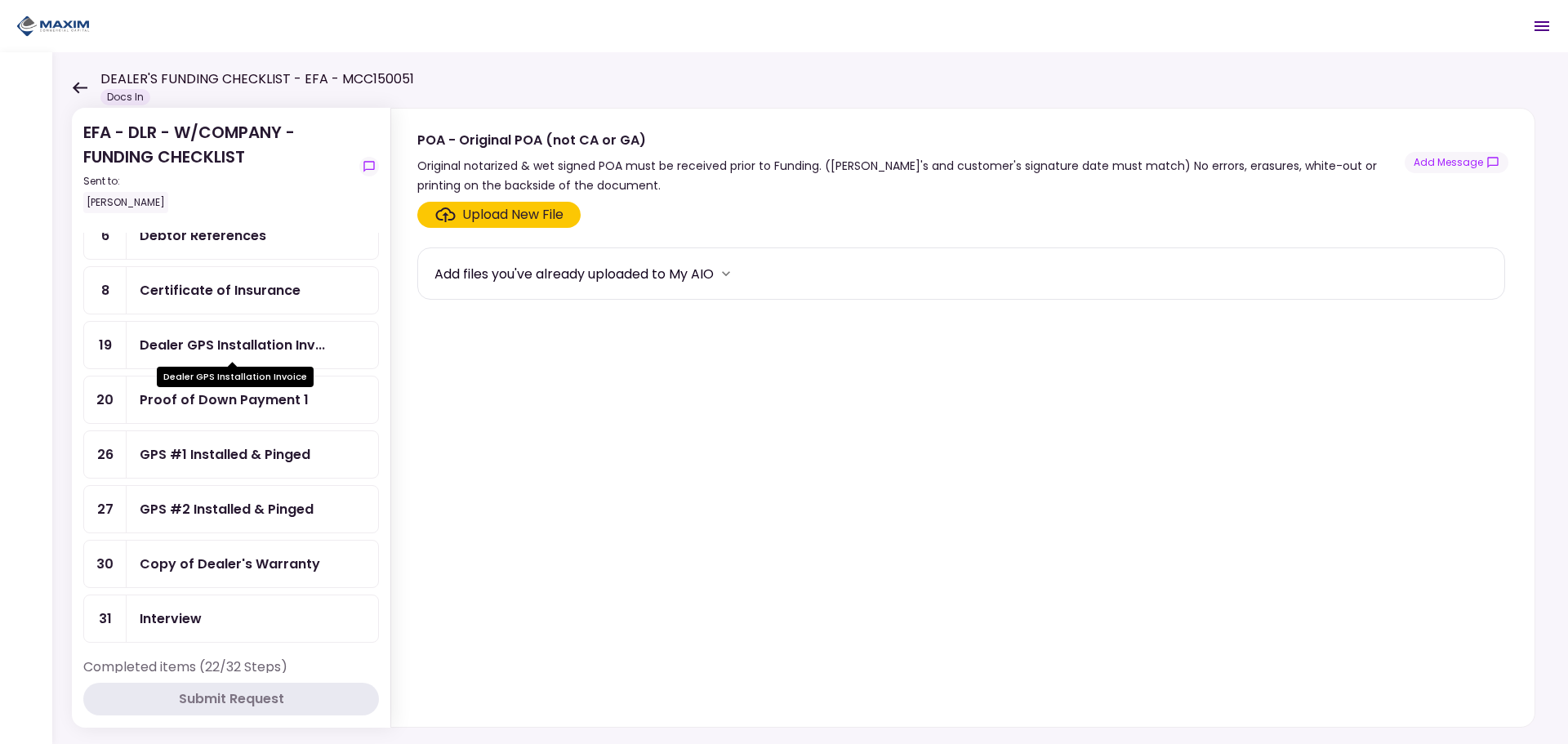
click at [200, 345] on div "Dealer GPS Installation Inv..." at bounding box center [232, 346] width 185 height 21
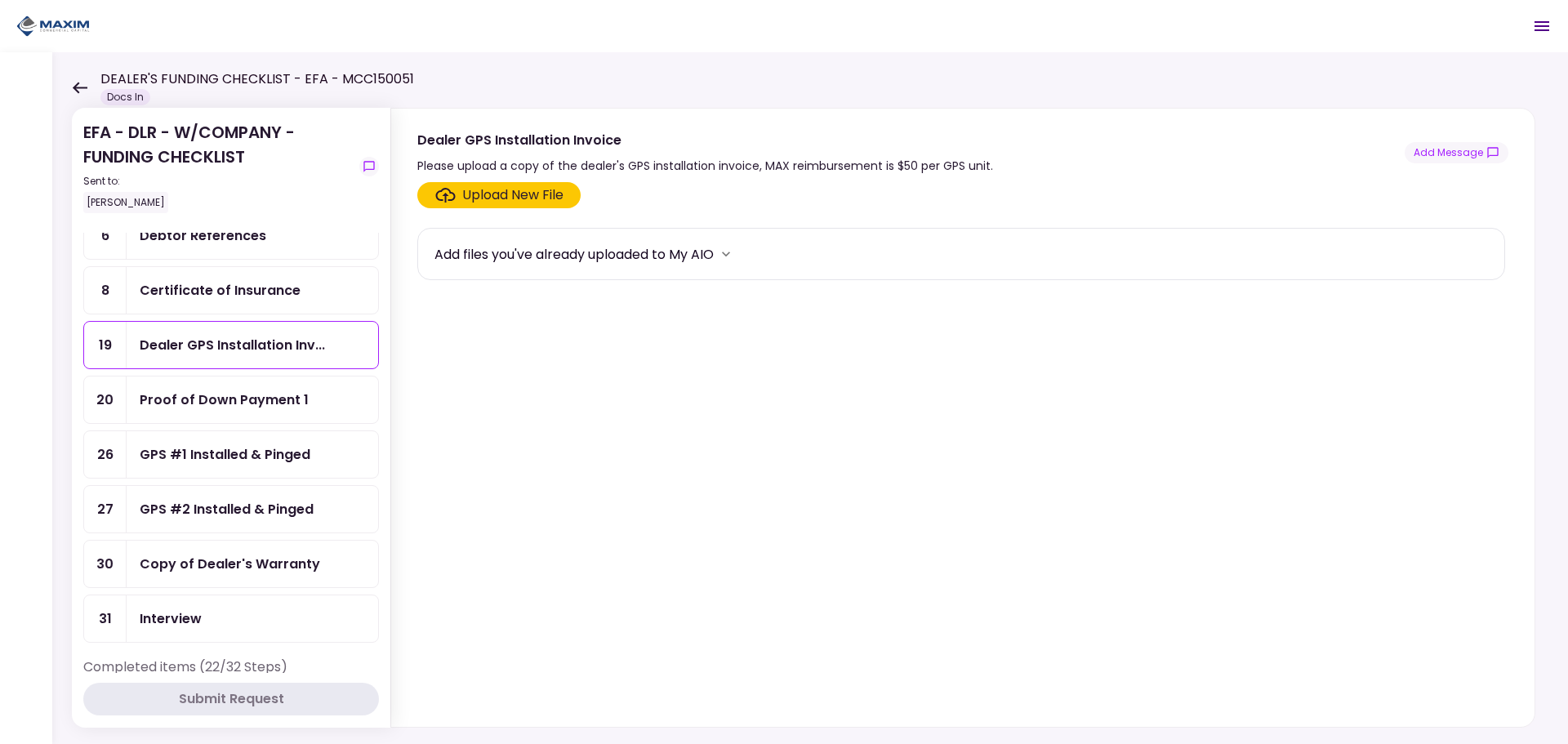
click at [477, 206] on label "Upload New File" at bounding box center [498, 195] width 163 height 26
click at [0, 0] on input "Upload New File" at bounding box center [0, 0] width 0 height 0
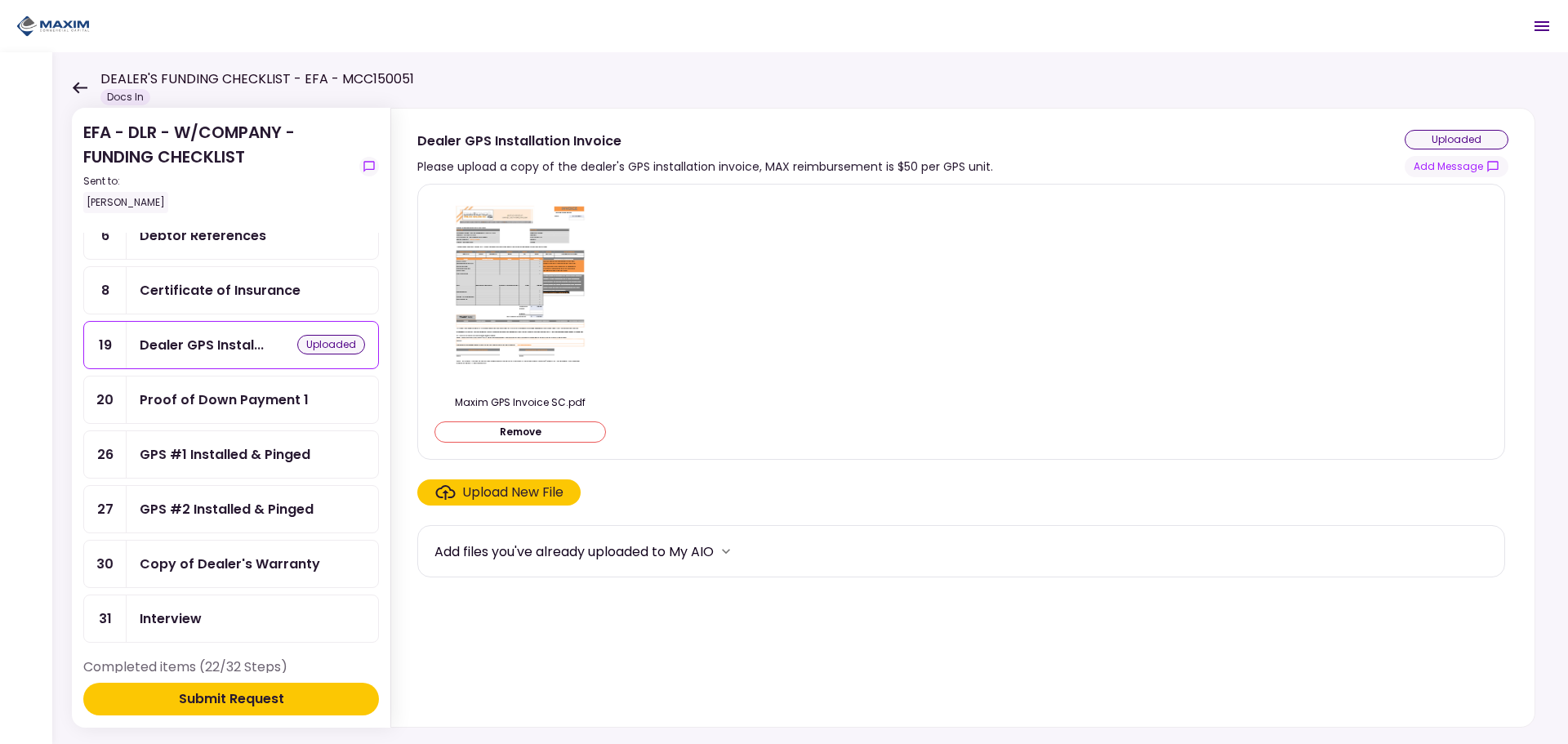
click at [252, 697] on div "Submit Request" at bounding box center [232, 699] width 105 height 20
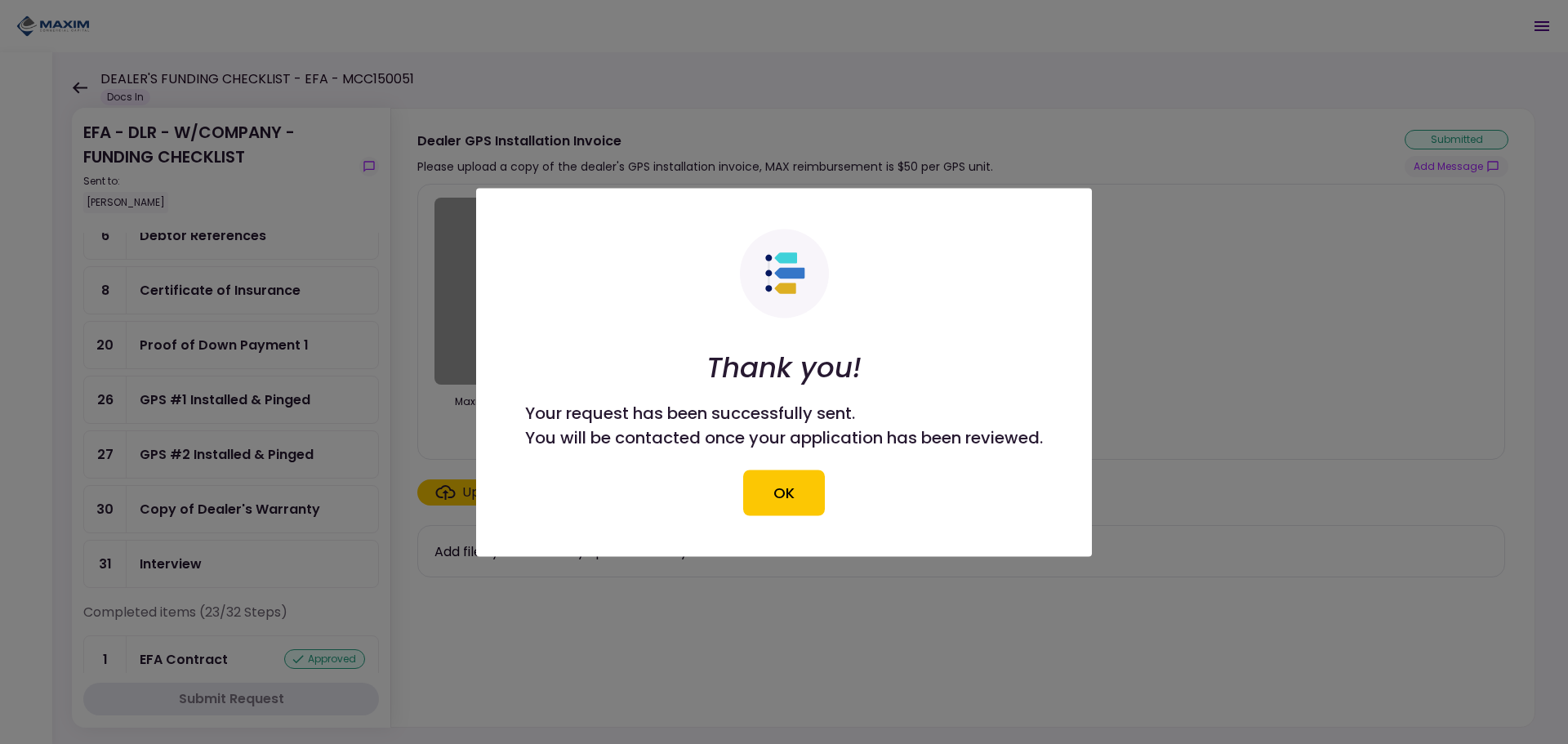
click at [778, 498] on button "OK" at bounding box center [783, 493] width 82 height 46
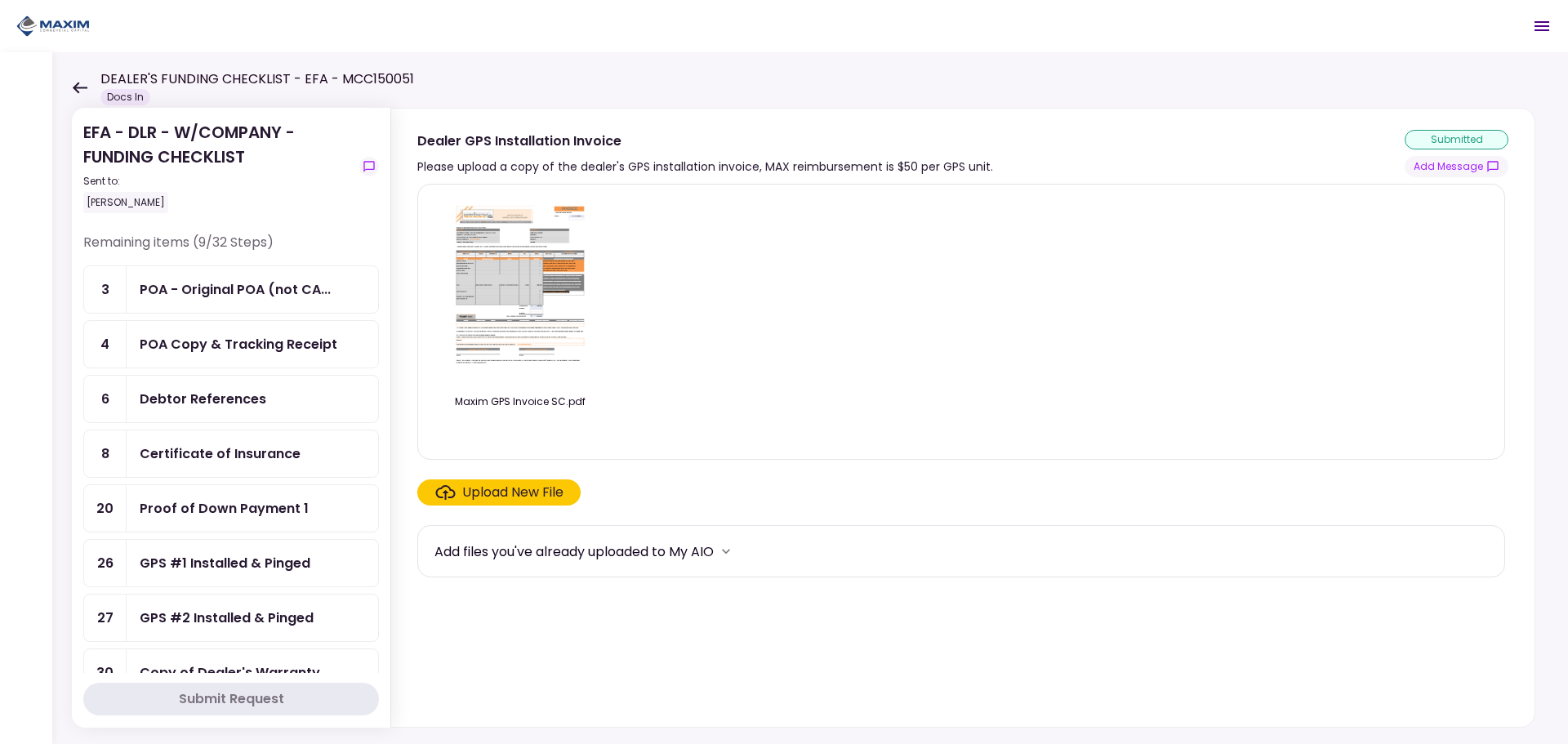
click at [217, 307] on div "POA - Original POA (not CA..." at bounding box center [251, 289] width 251 height 46
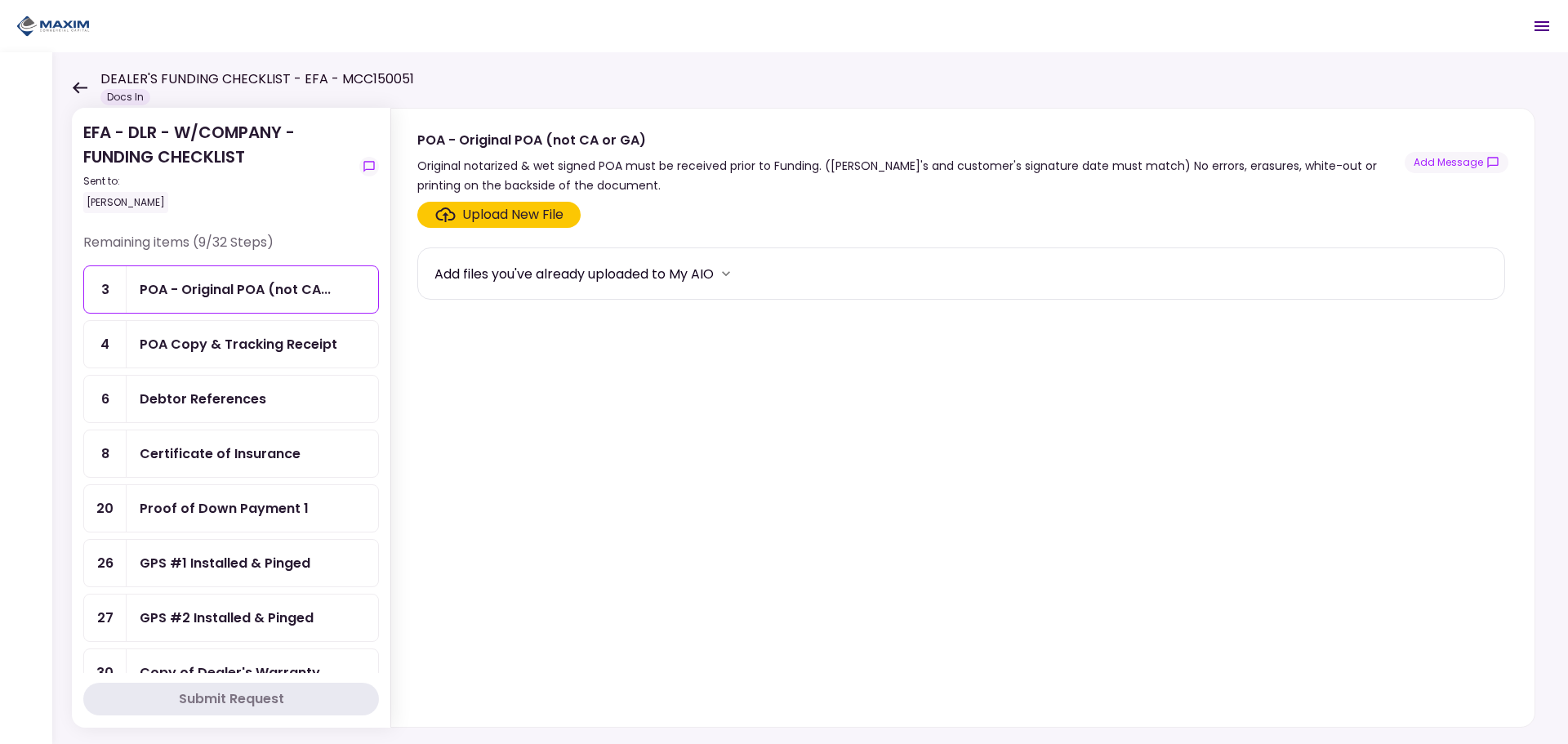
click at [82, 92] on icon at bounding box center [79, 88] width 15 height 12
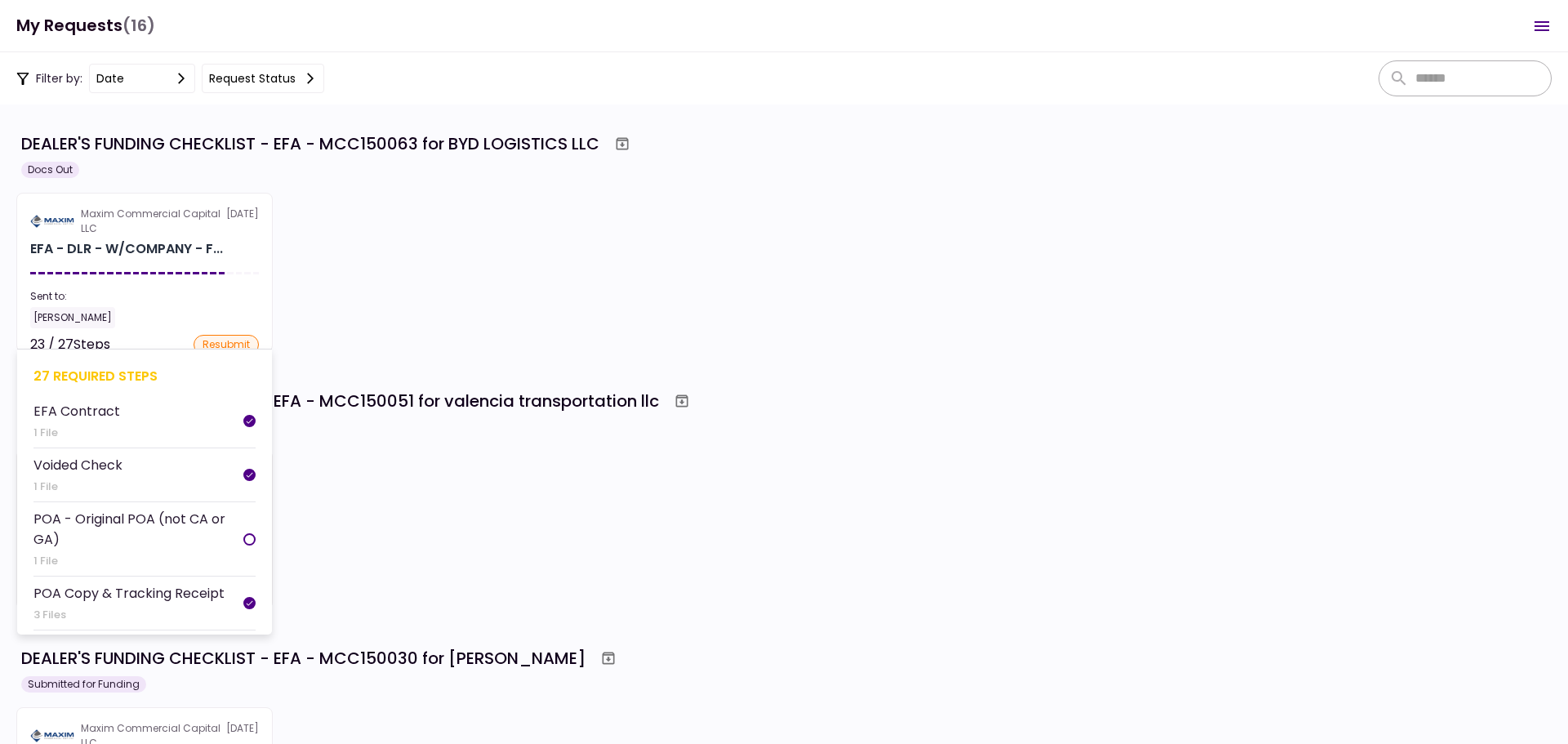
click at [187, 267] on section "Maxim Commercial Capital LLC 17 Sep EFA - DLR - W/COMPANY - F... Sent to: Maria…" at bounding box center [144, 272] width 256 height 159
